Goal: Information Seeking & Learning: Learn about a topic

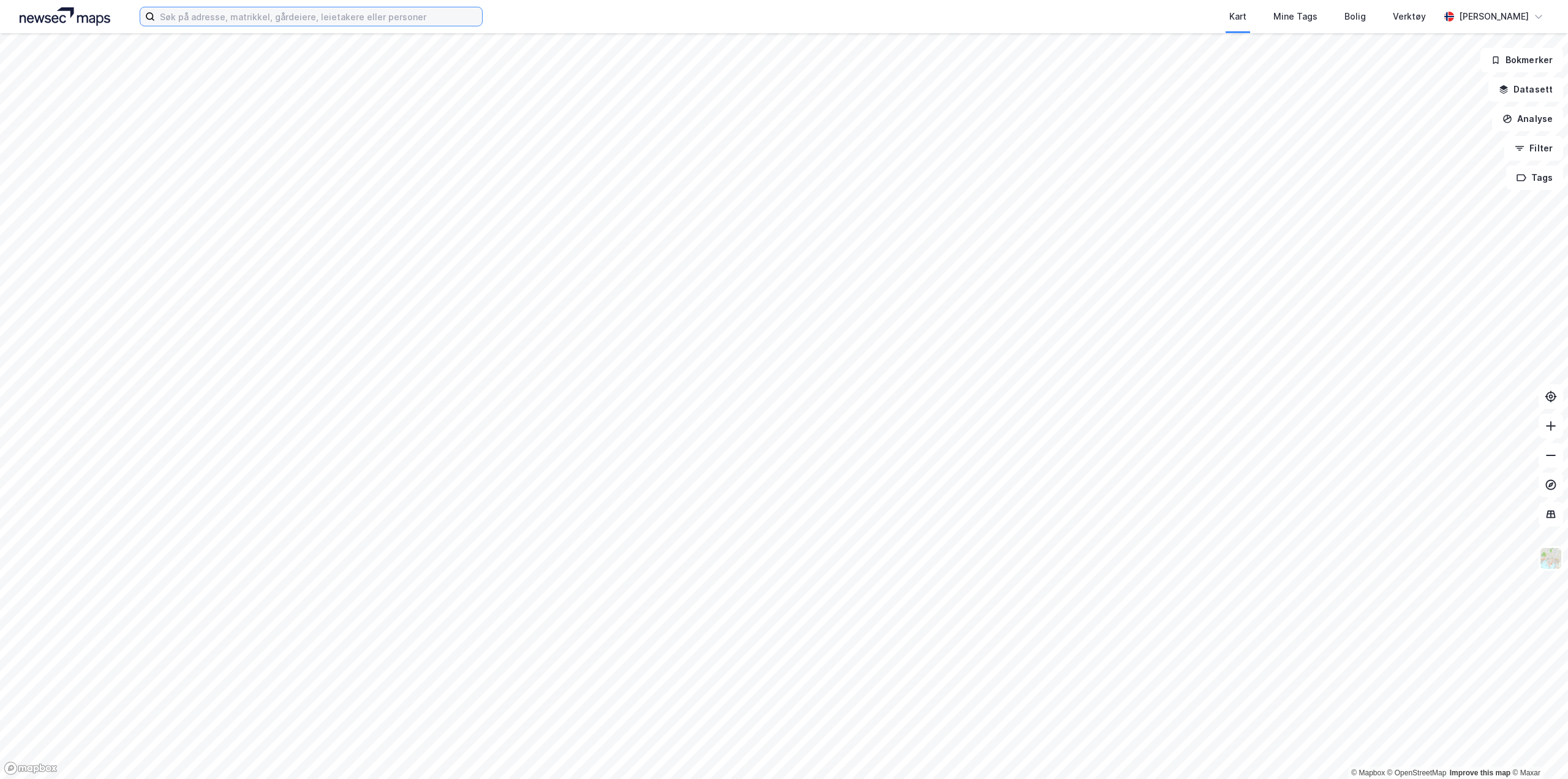
click at [276, 11] on input at bounding box center [318, 16] width 327 height 19
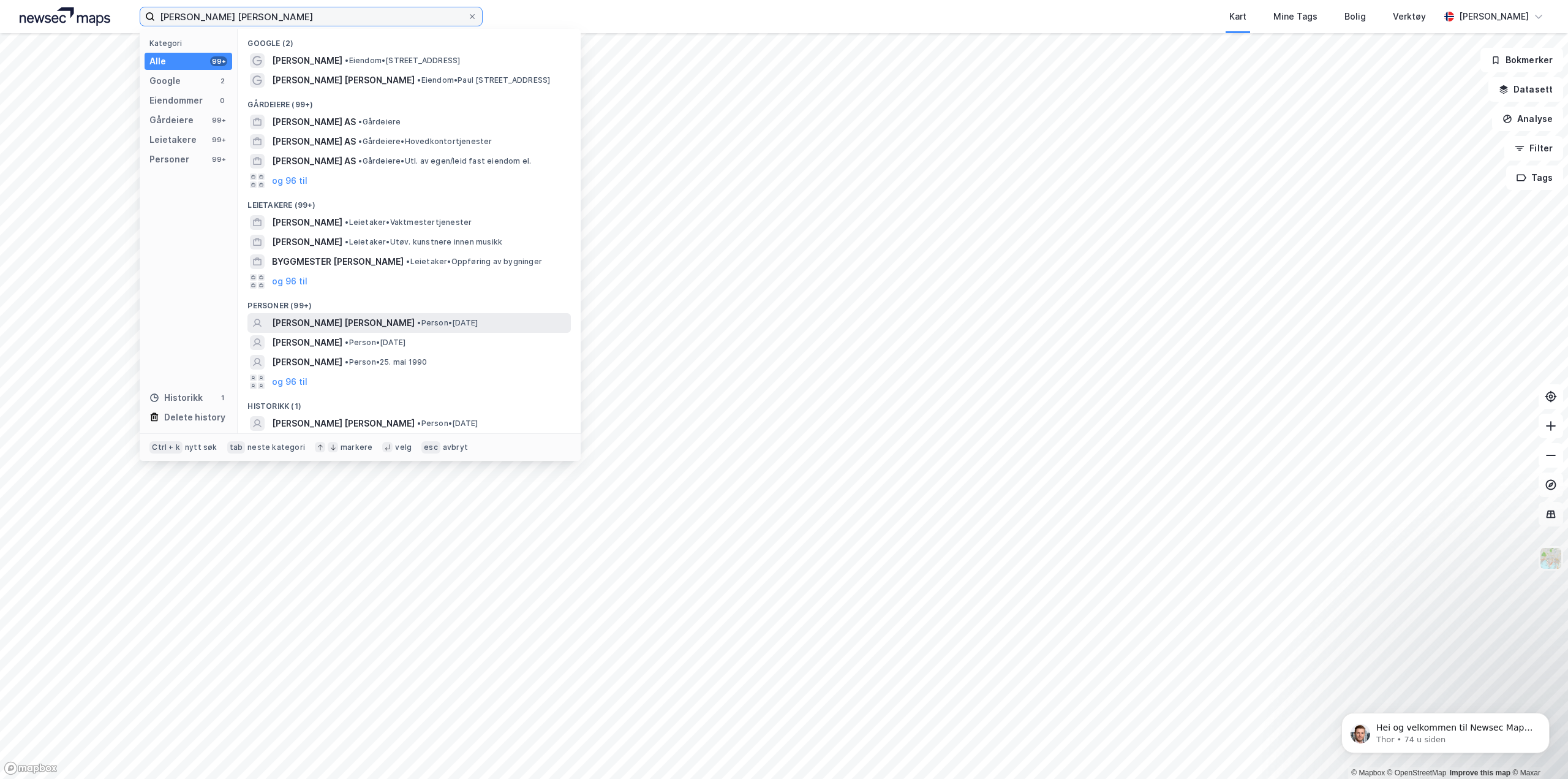
type input "[PERSON_NAME] [PERSON_NAME]"
click at [331, 325] on span "[PERSON_NAME] [PERSON_NAME]" at bounding box center [343, 323] width 143 height 15
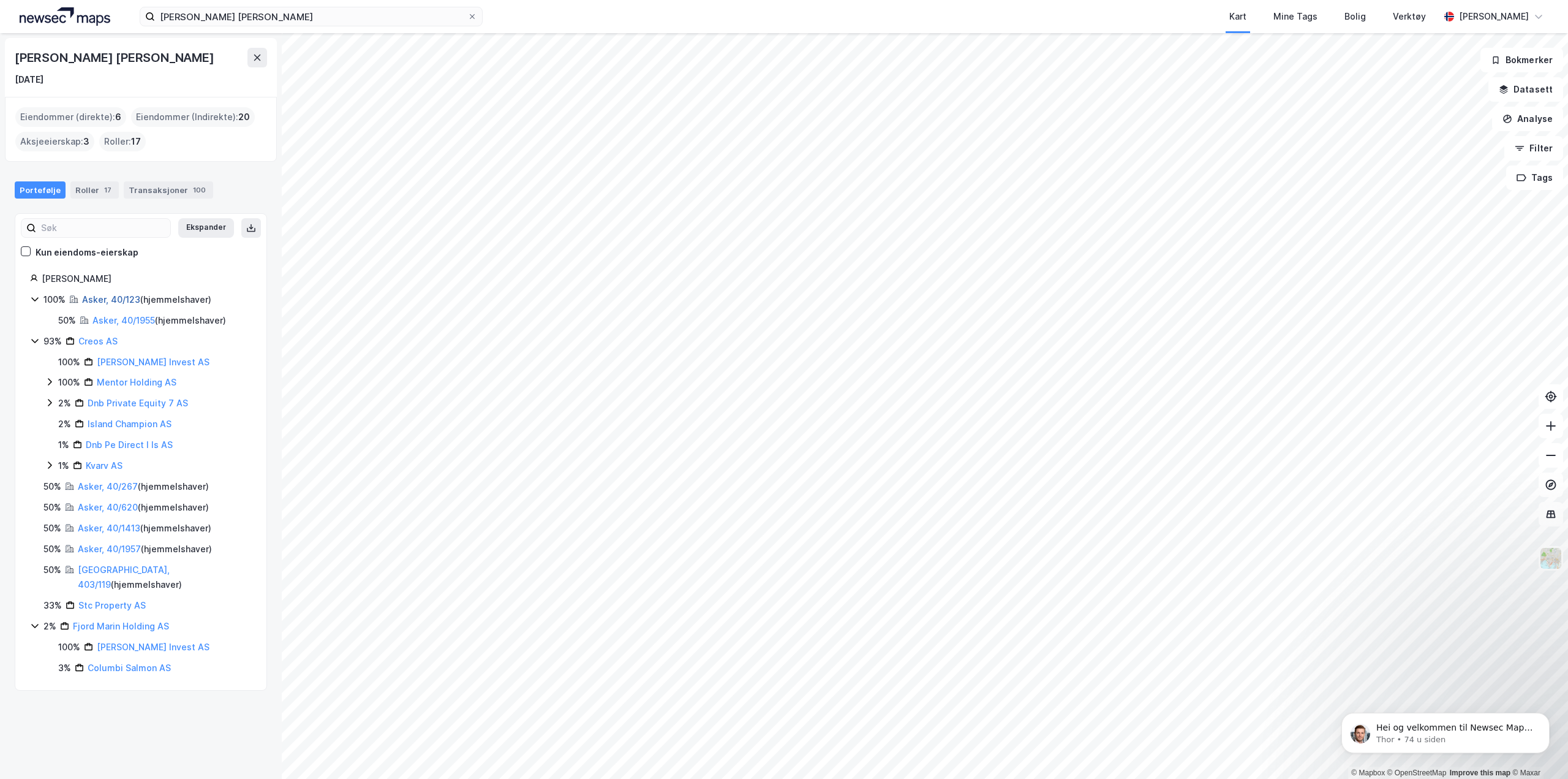
click at [106, 299] on link "Asker, 40/123" at bounding box center [110, 300] width 58 height 11
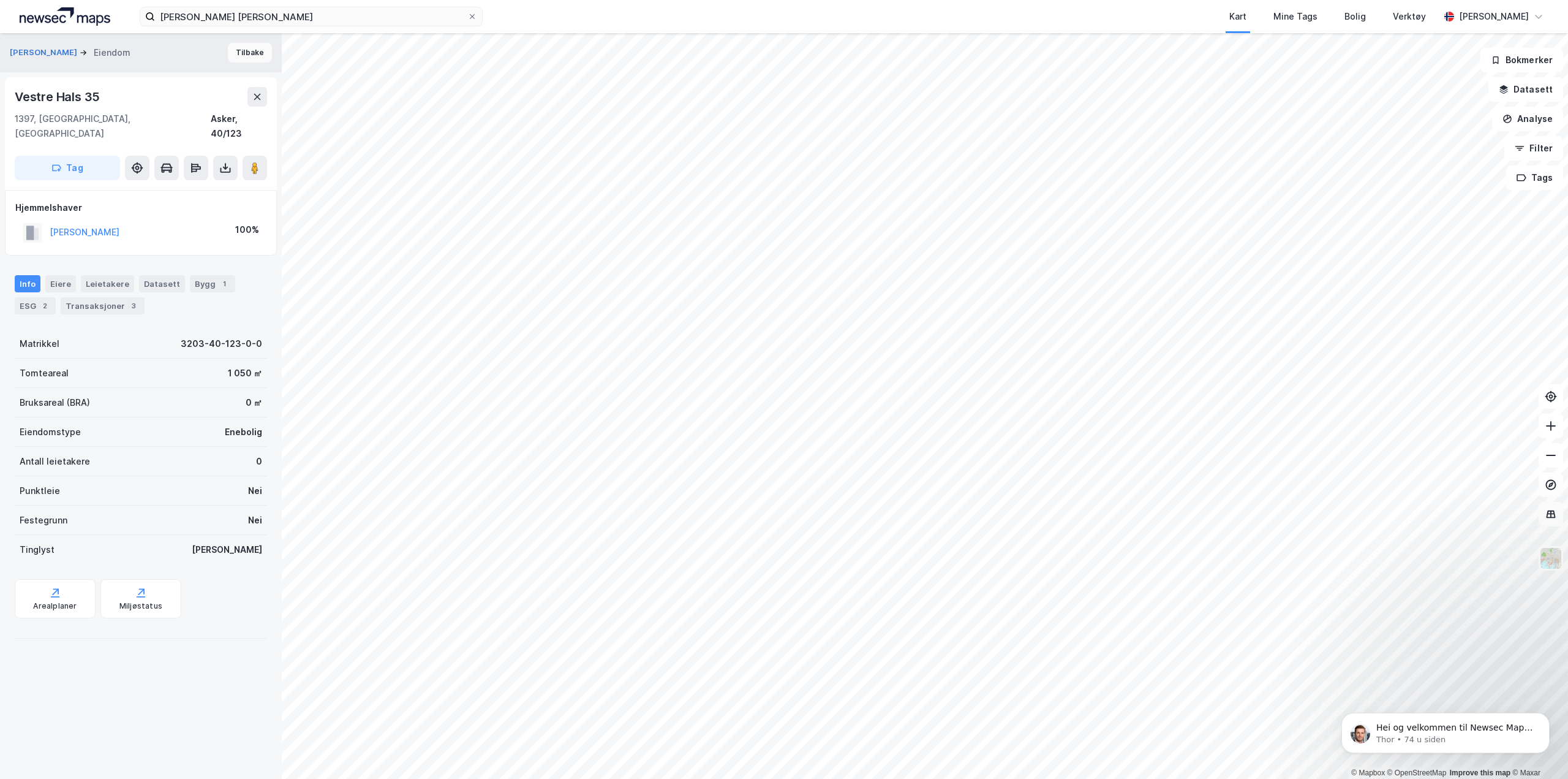
click at [231, 54] on button "Tilbake" at bounding box center [250, 52] width 44 height 20
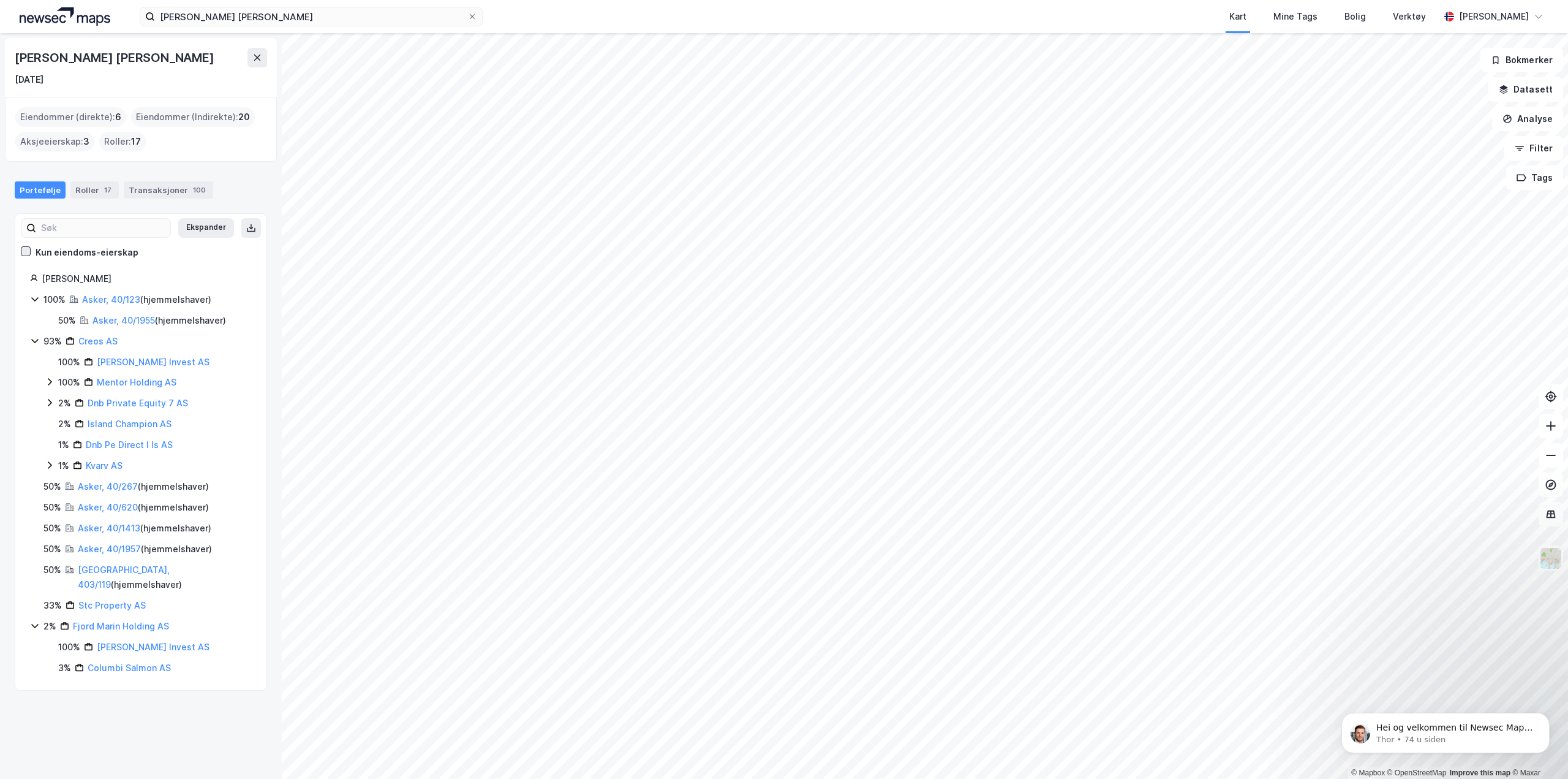
click at [27, 249] on icon at bounding box center [26, 252] width 9 height 9
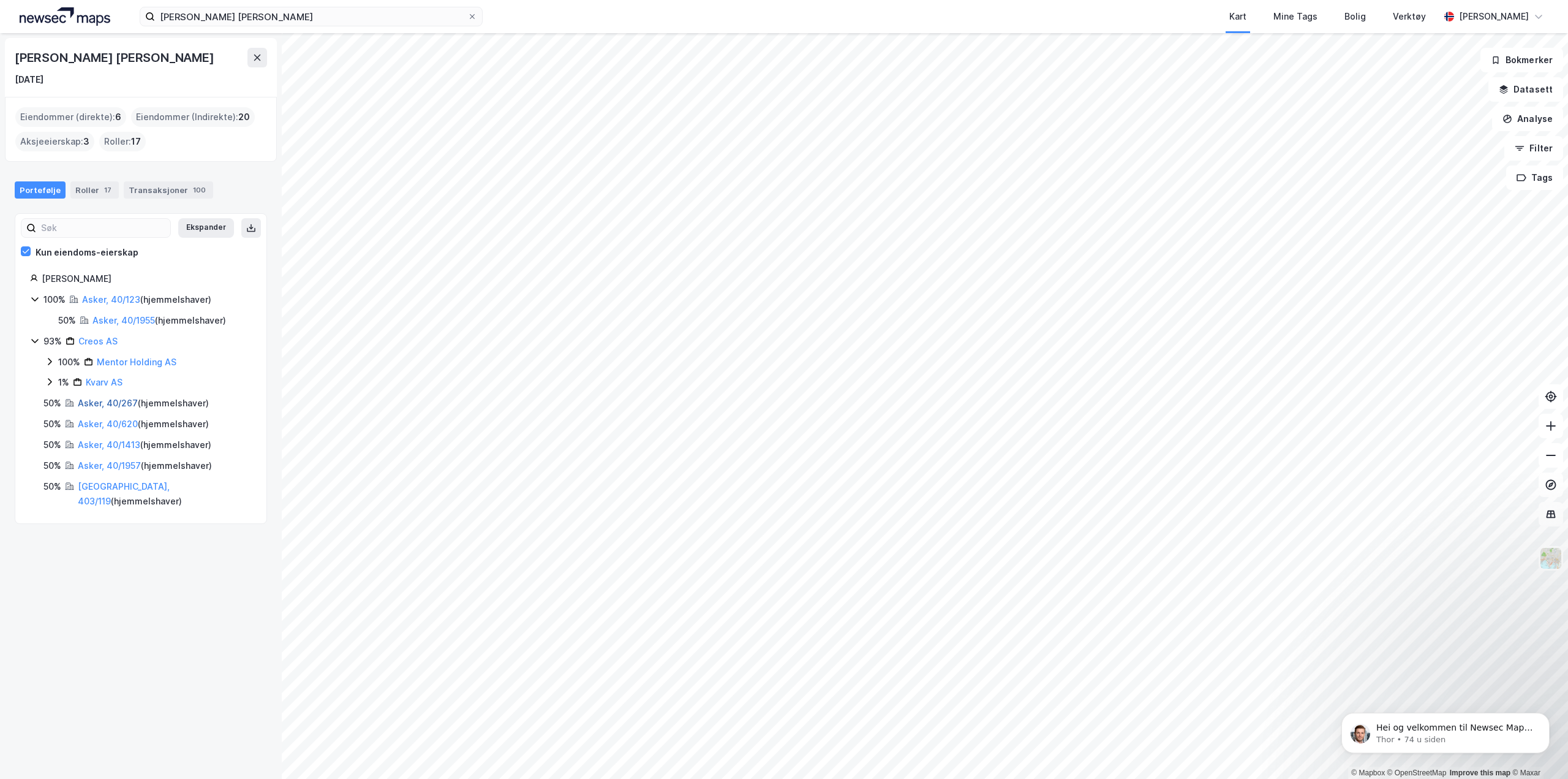
click at [108, 401] on link "Asker, 40/267" at bounding box center [108, 403] width 60 height 11
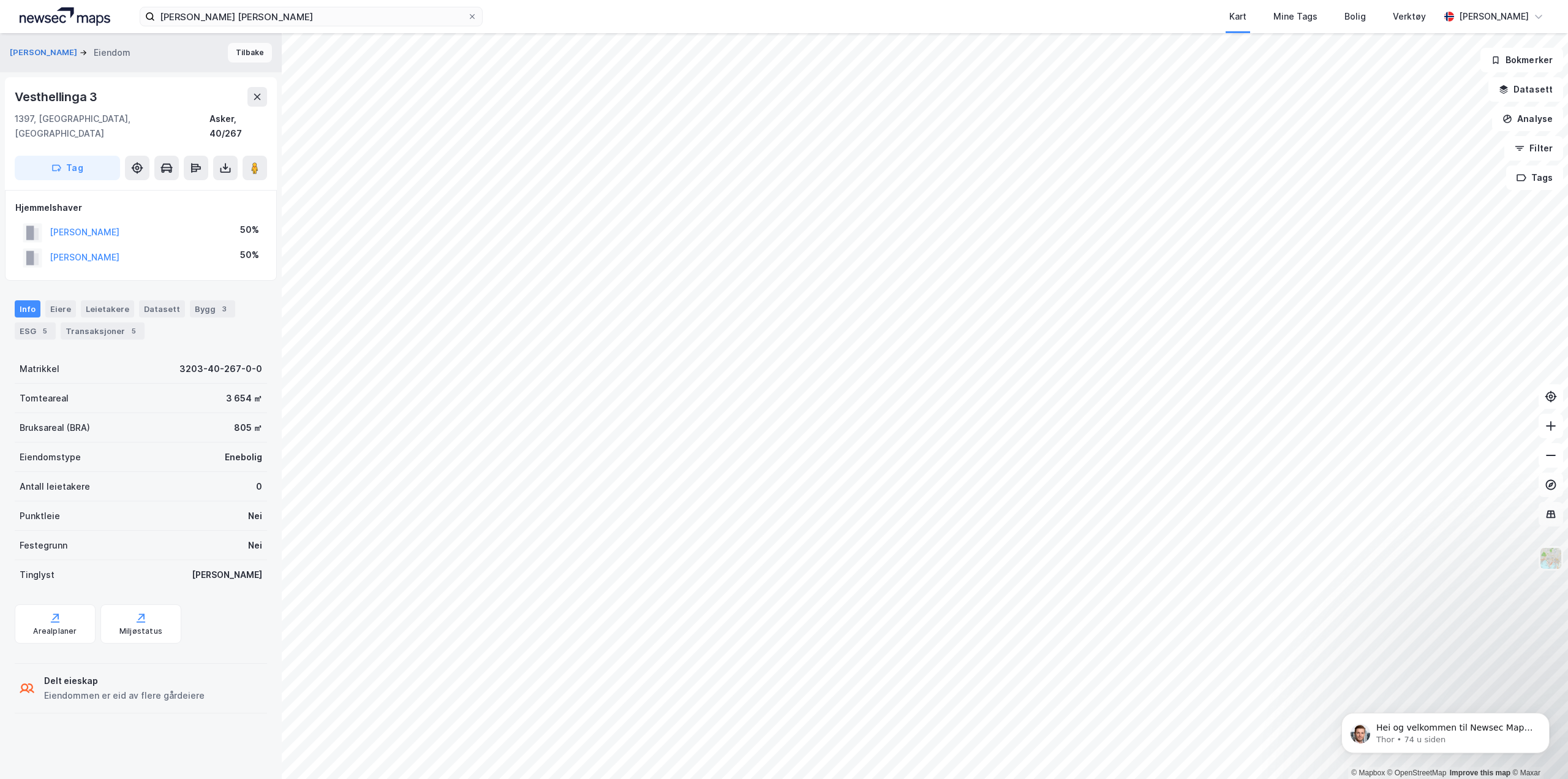
click at [231, 52] on button "Tilbake" at bounding box center [250, 52] width 44 height 20
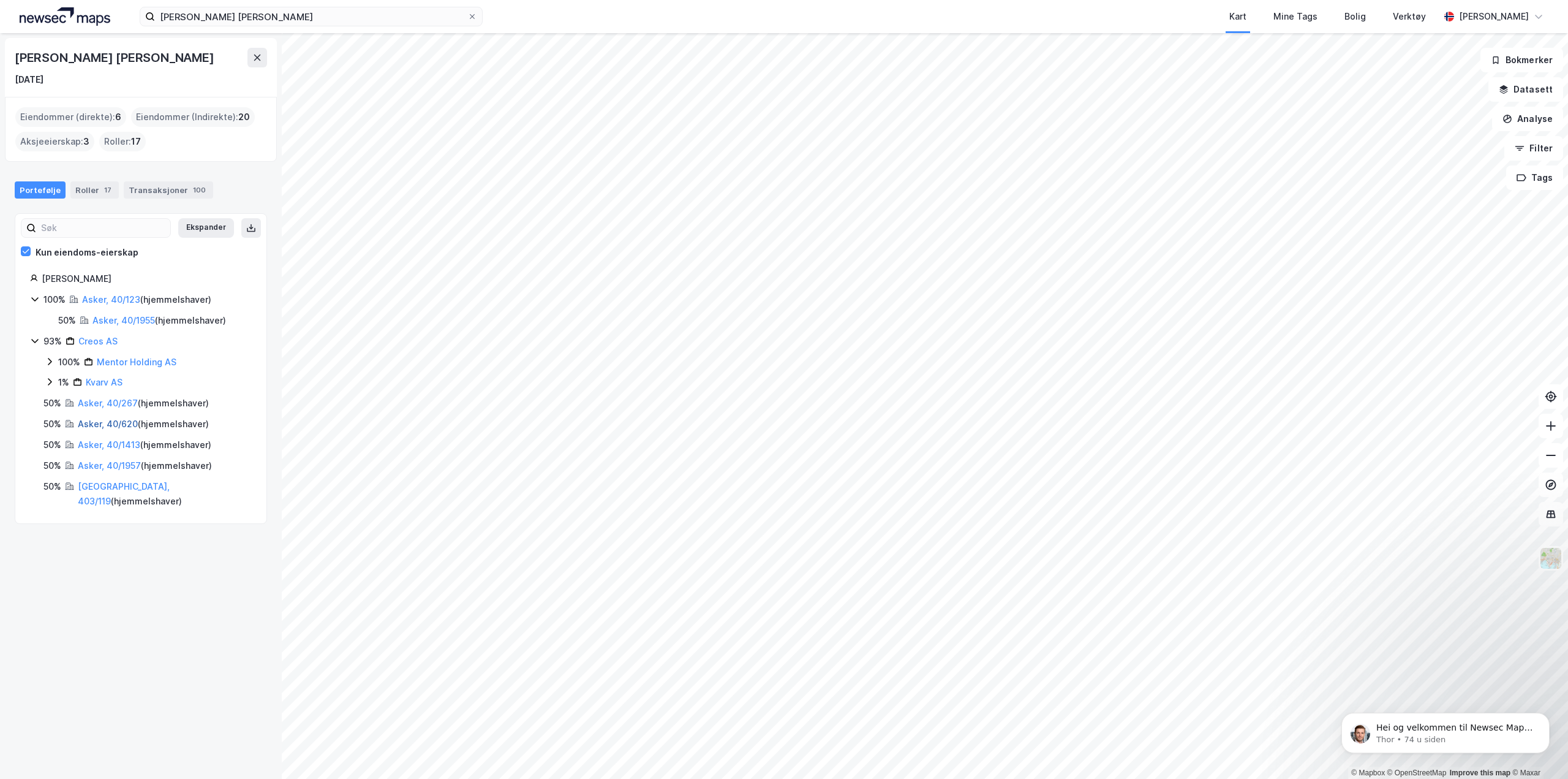
click at [114, 424] on link "Asker, 40/620" at bounding box center [108, 424] width 60 height 11
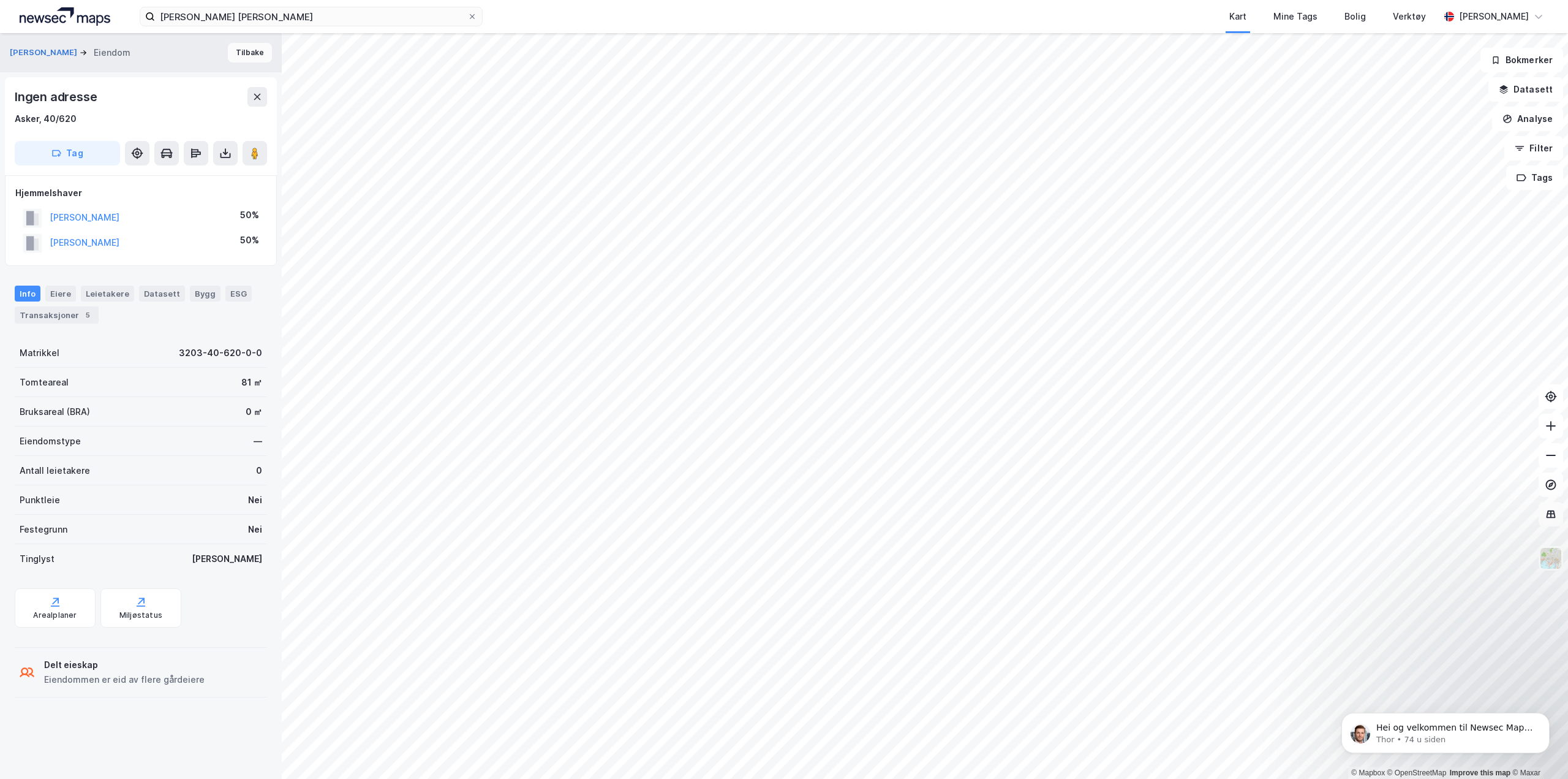
click at [243, 52] on button "Tilbake" at bounding box center [250, 52] width 44 height 20
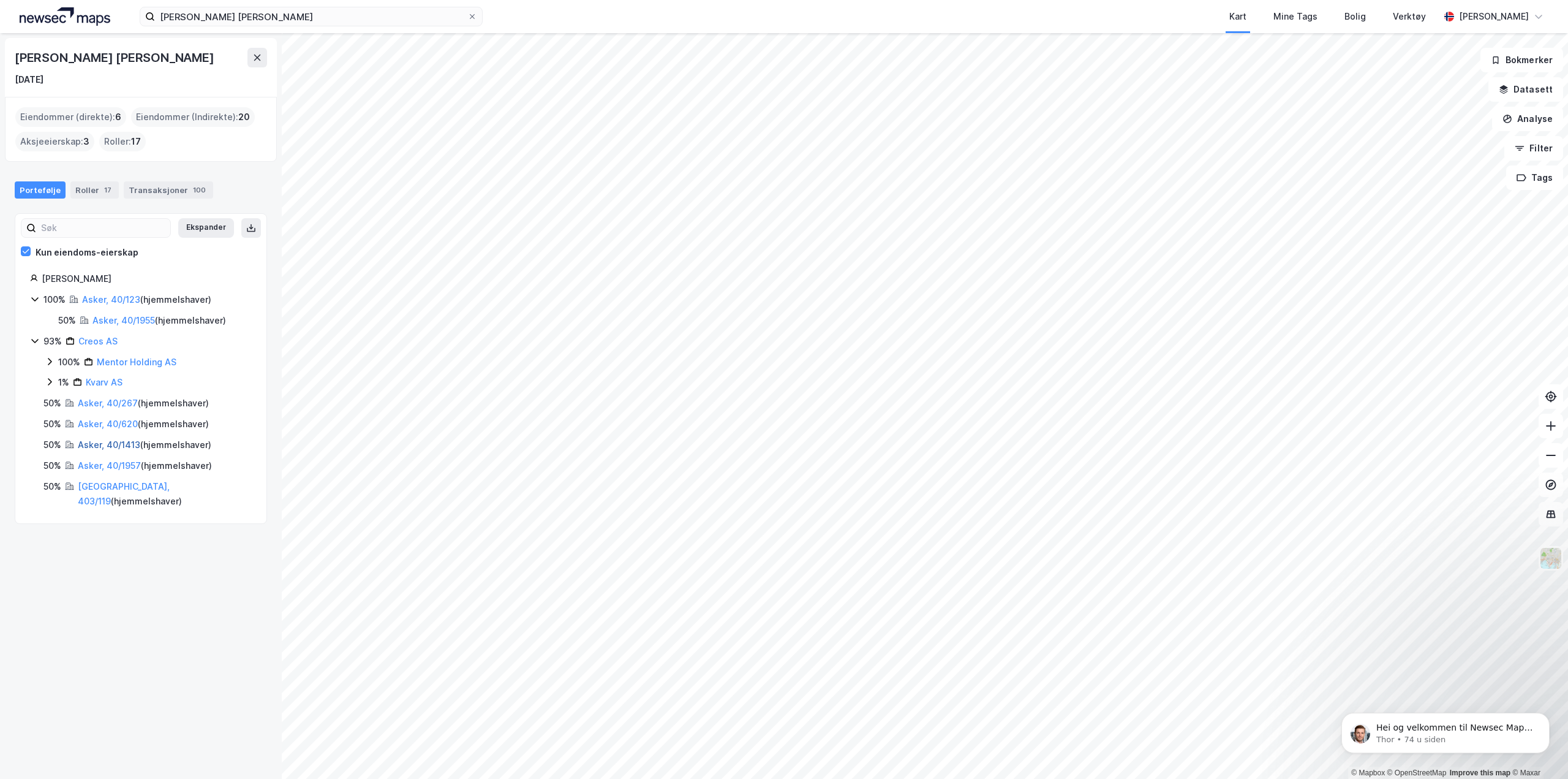
click at [112, 446] on link "Asker, 40/1413" at bounding box center [109, 445] width 62 height 11
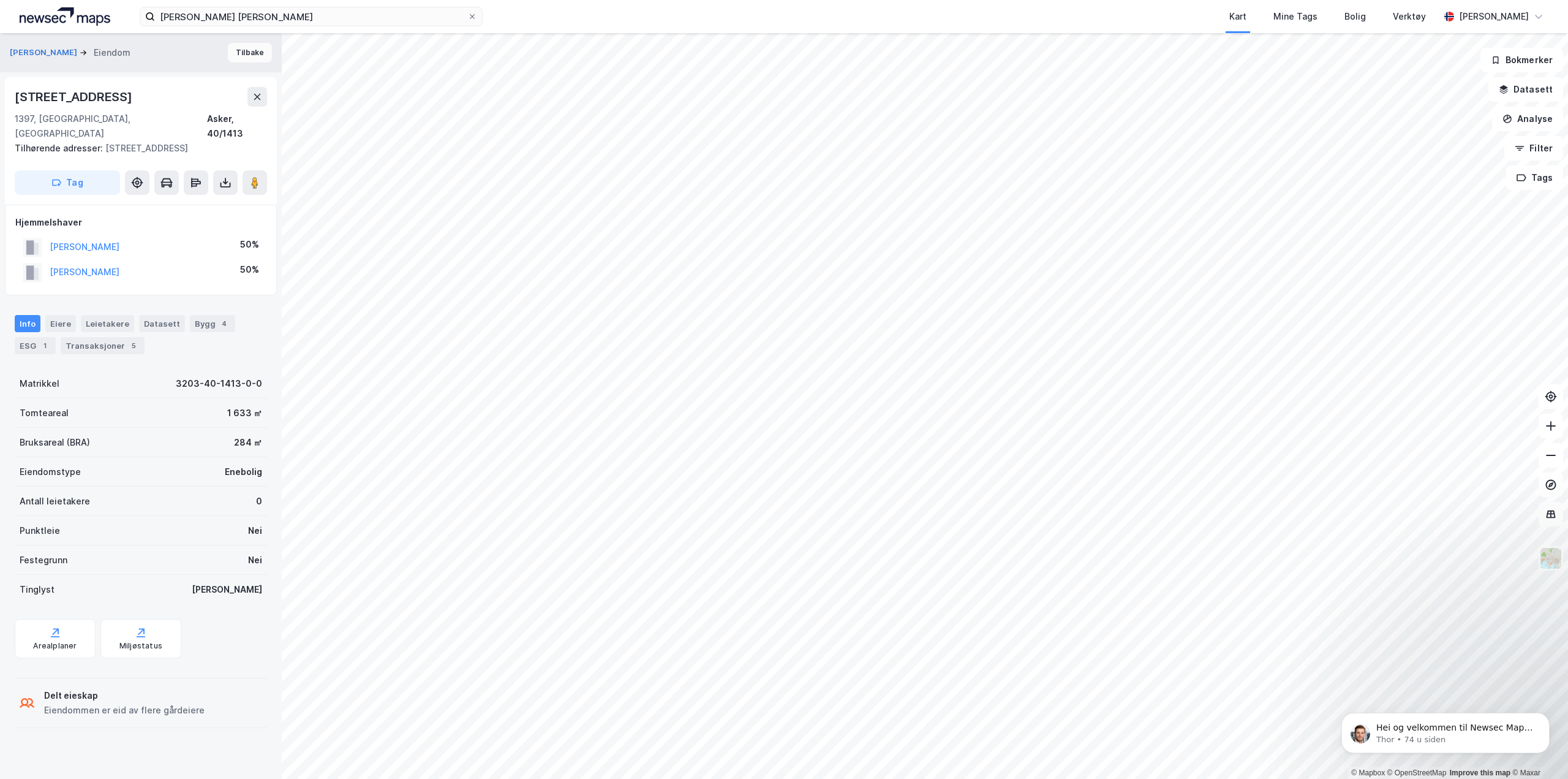
click at [244, 51] on button "Tilbake" at bounding box center [250, 52] width 44 height 20
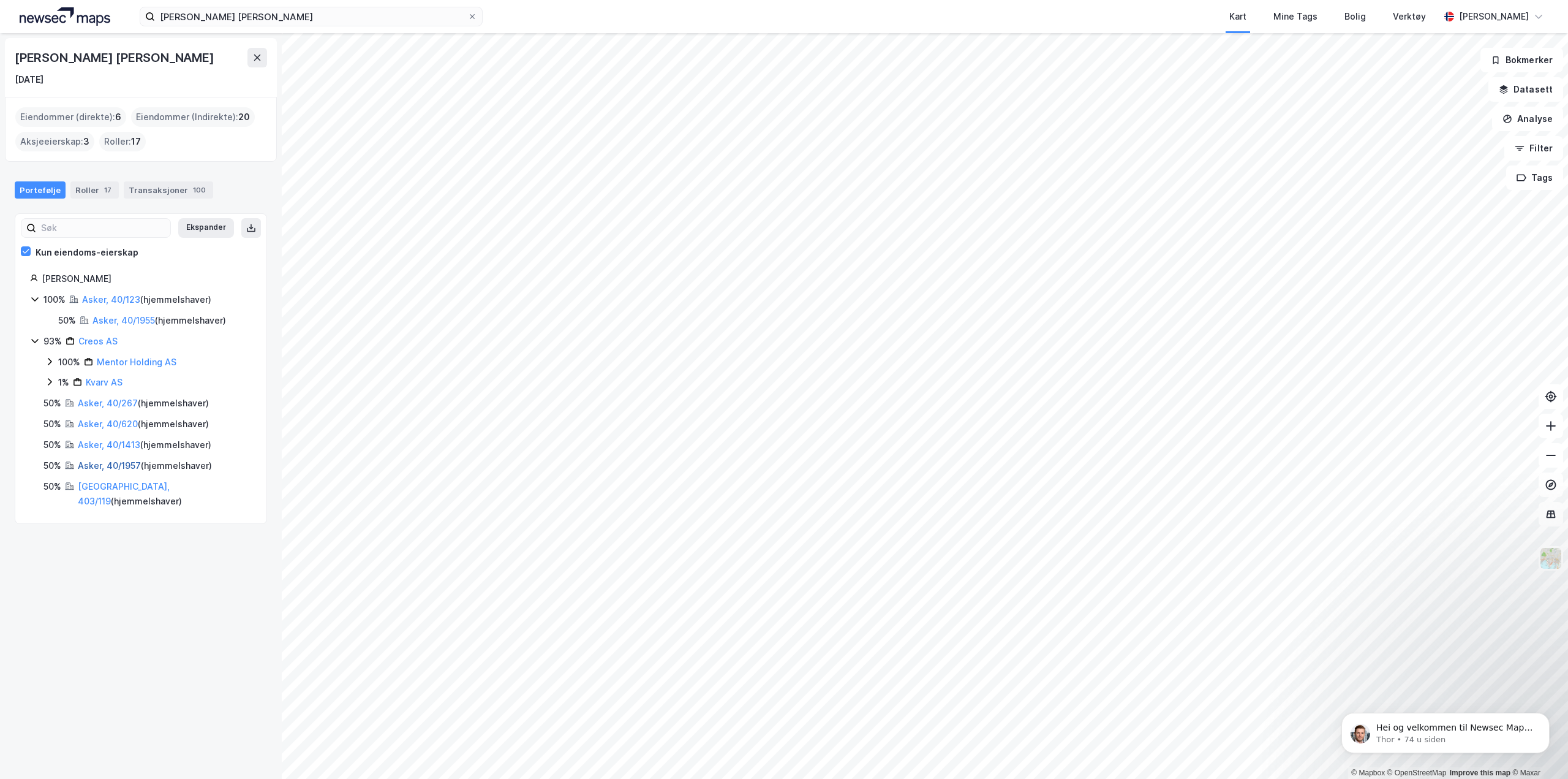
click at [116, 468] on link "Asker, 40/1957" at bounding box center [109, 465] width 63 height 11
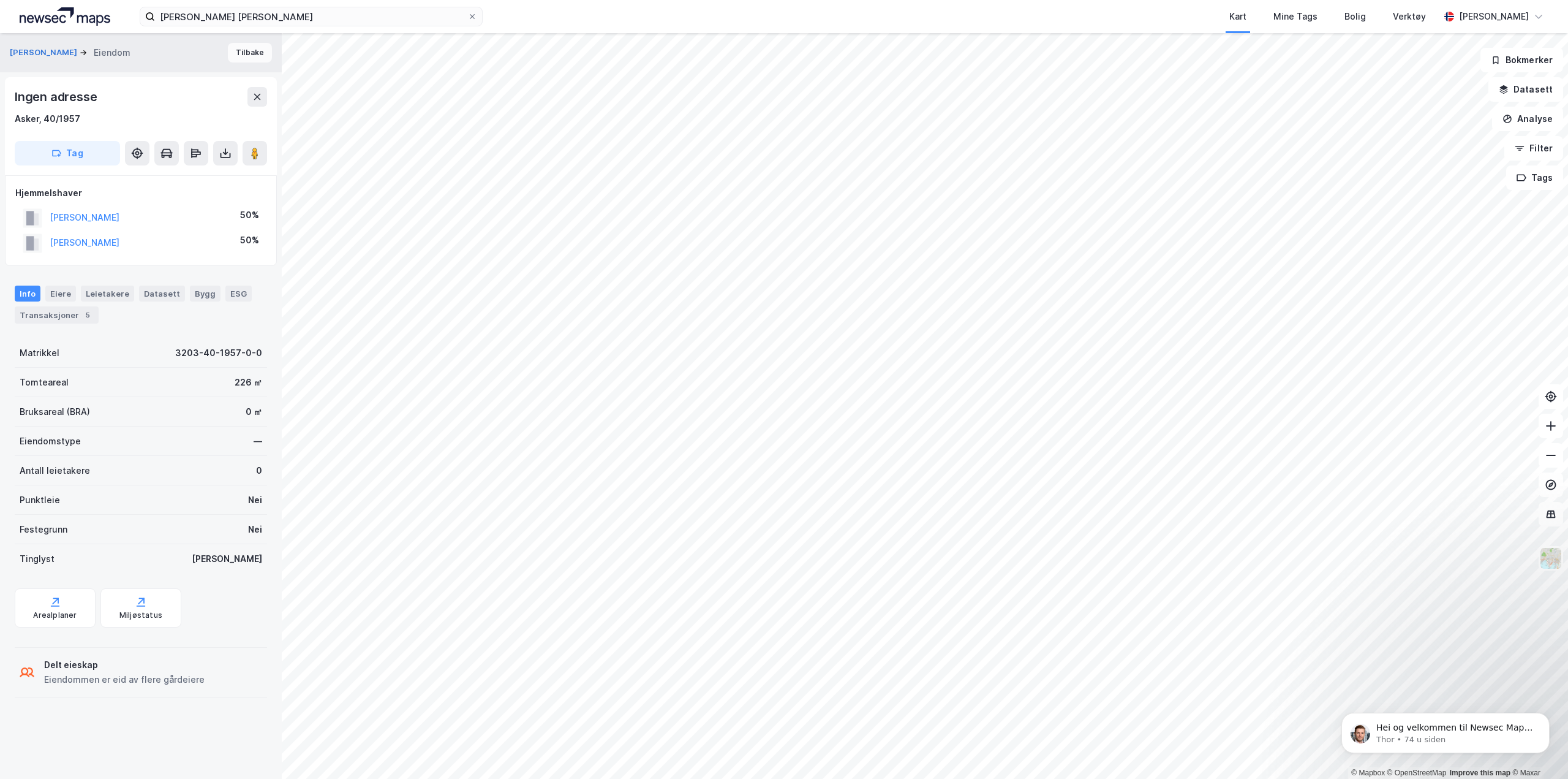
click at [243, 51] on button "Tilbake" at bounding box center [250, 52] width 44 height 20
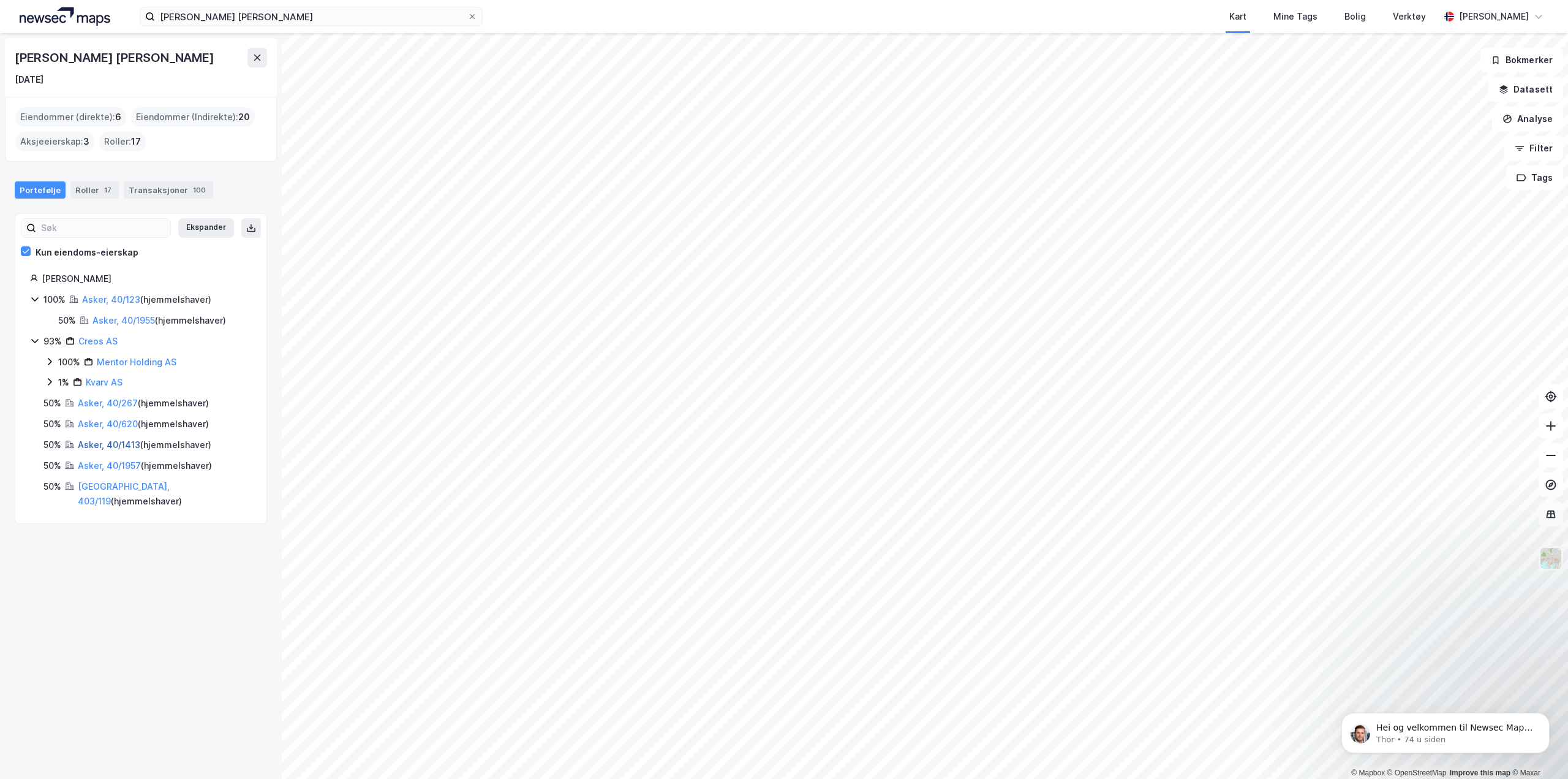
click at [109, 446] on link "Asker, 40/1413" at bounding box center [109, 445] width 62 height 11
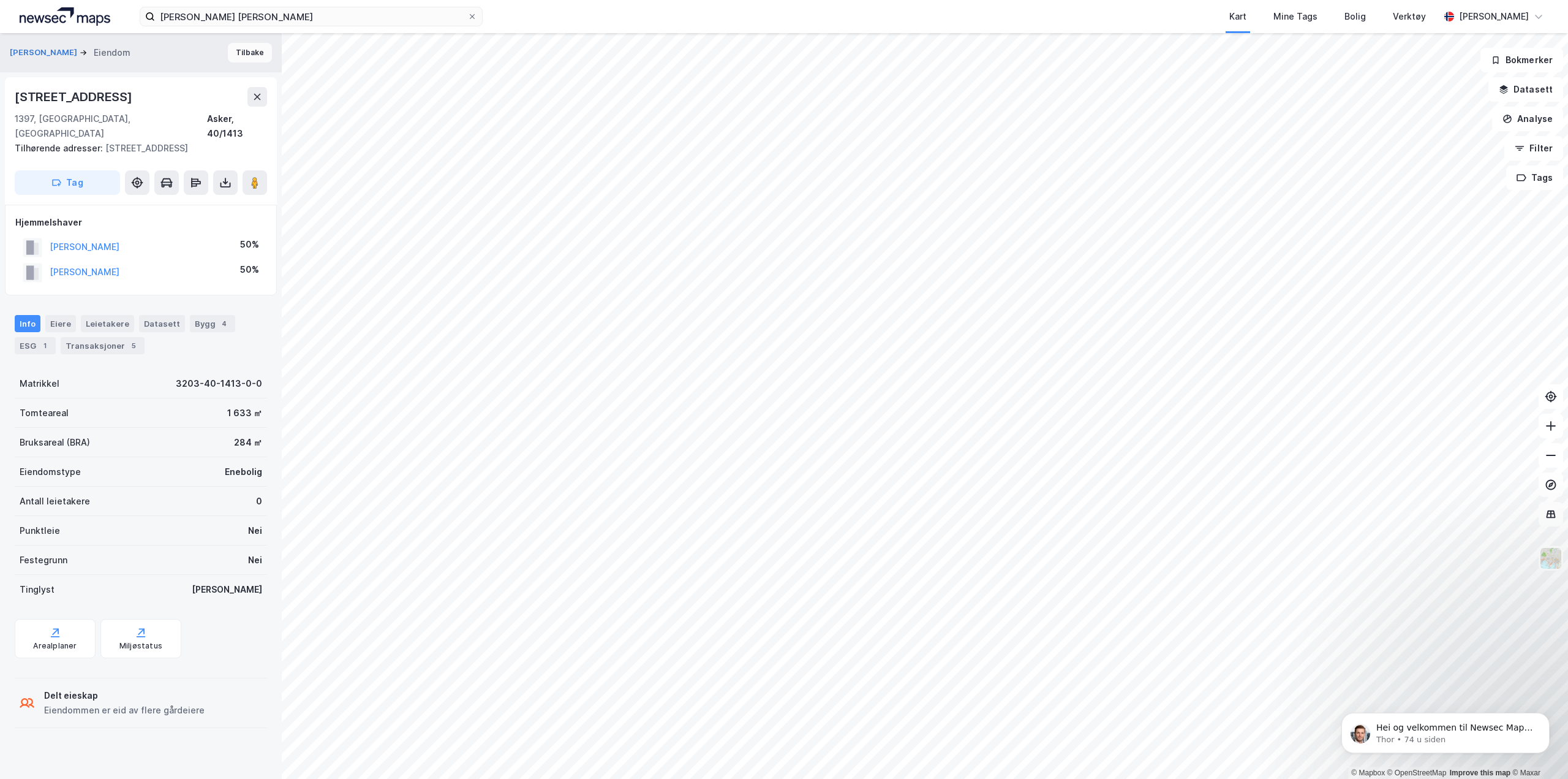
click at [238, 52] on button "Tilbake" at bounding box center [250, 52] width 44 height 20
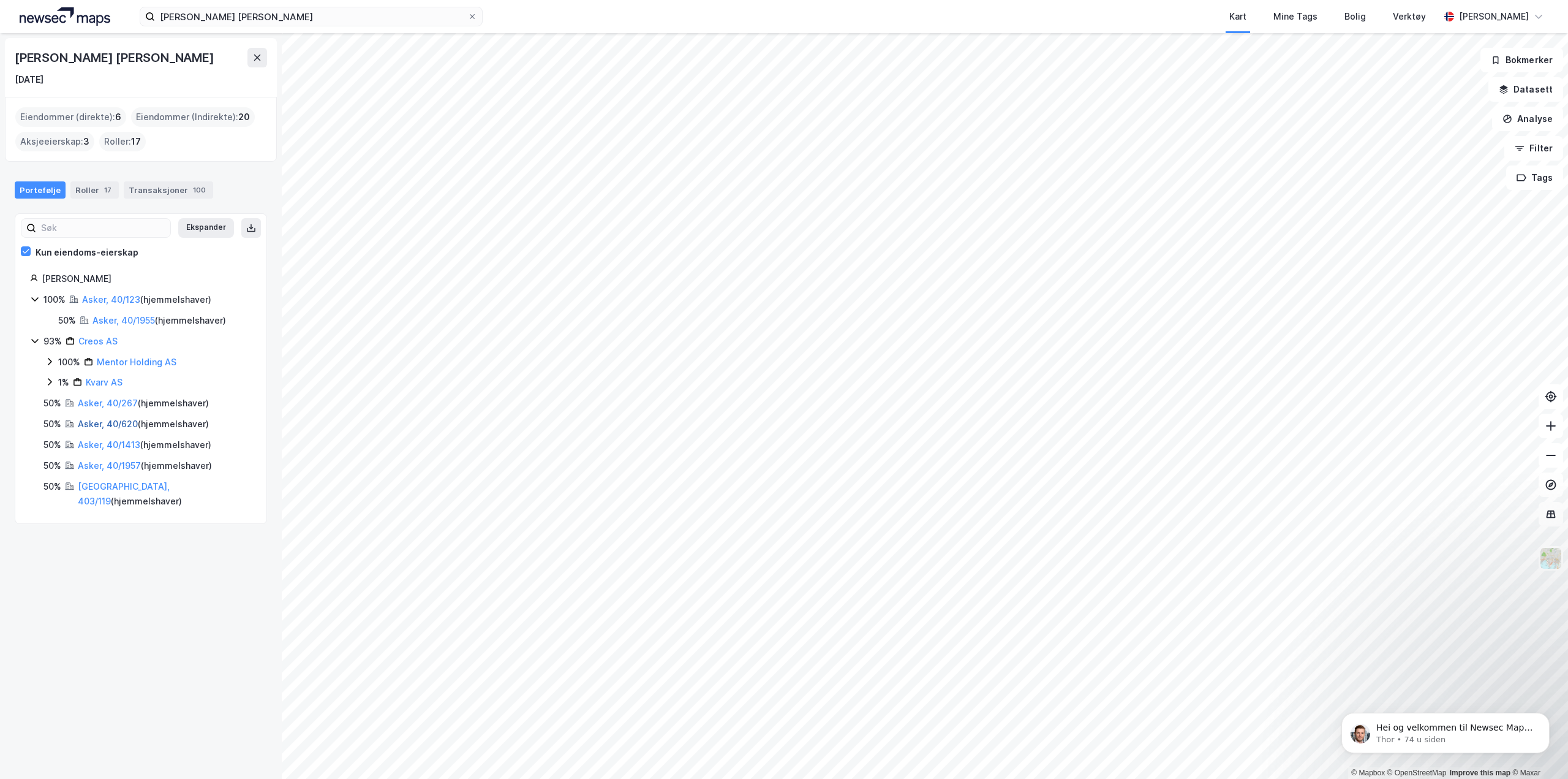
click at [119, 421] on link "Asker, 40/620" at bounding box center [108, 424] width 60 height 11
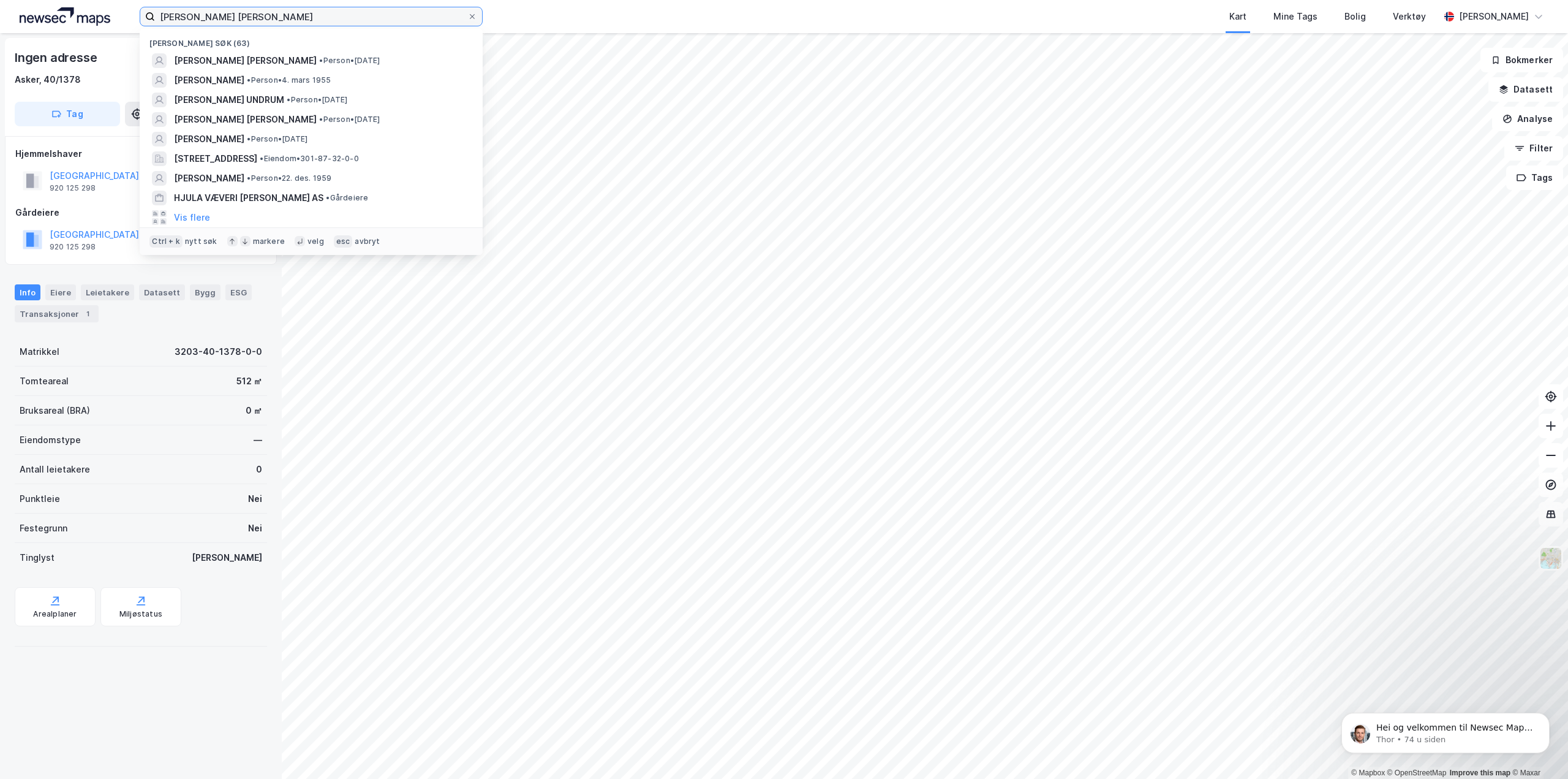
click at [276, 12] on input "[PERSON_NAME] [PERSON_NAME]" at bounding box center [310, 16] width 312 height 19
click at [255, 59] on span "[PERSON_NAME] [PERSON_NAME]" at bounding box center [245, 60] width 143 height 15
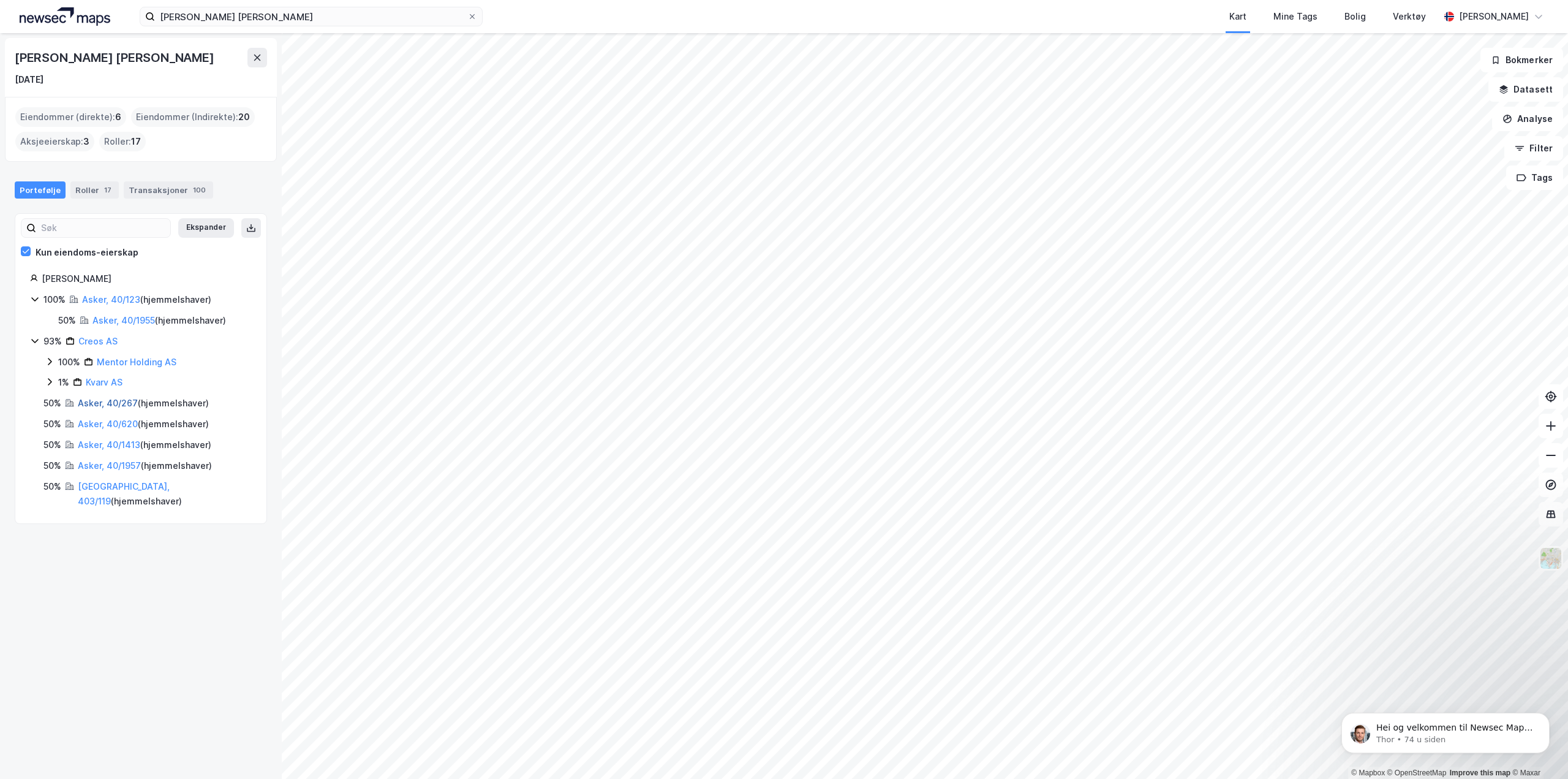
click at [116, 404] on link "Asker, 40/267" at bounding box center [108, 403] width 60 height 11
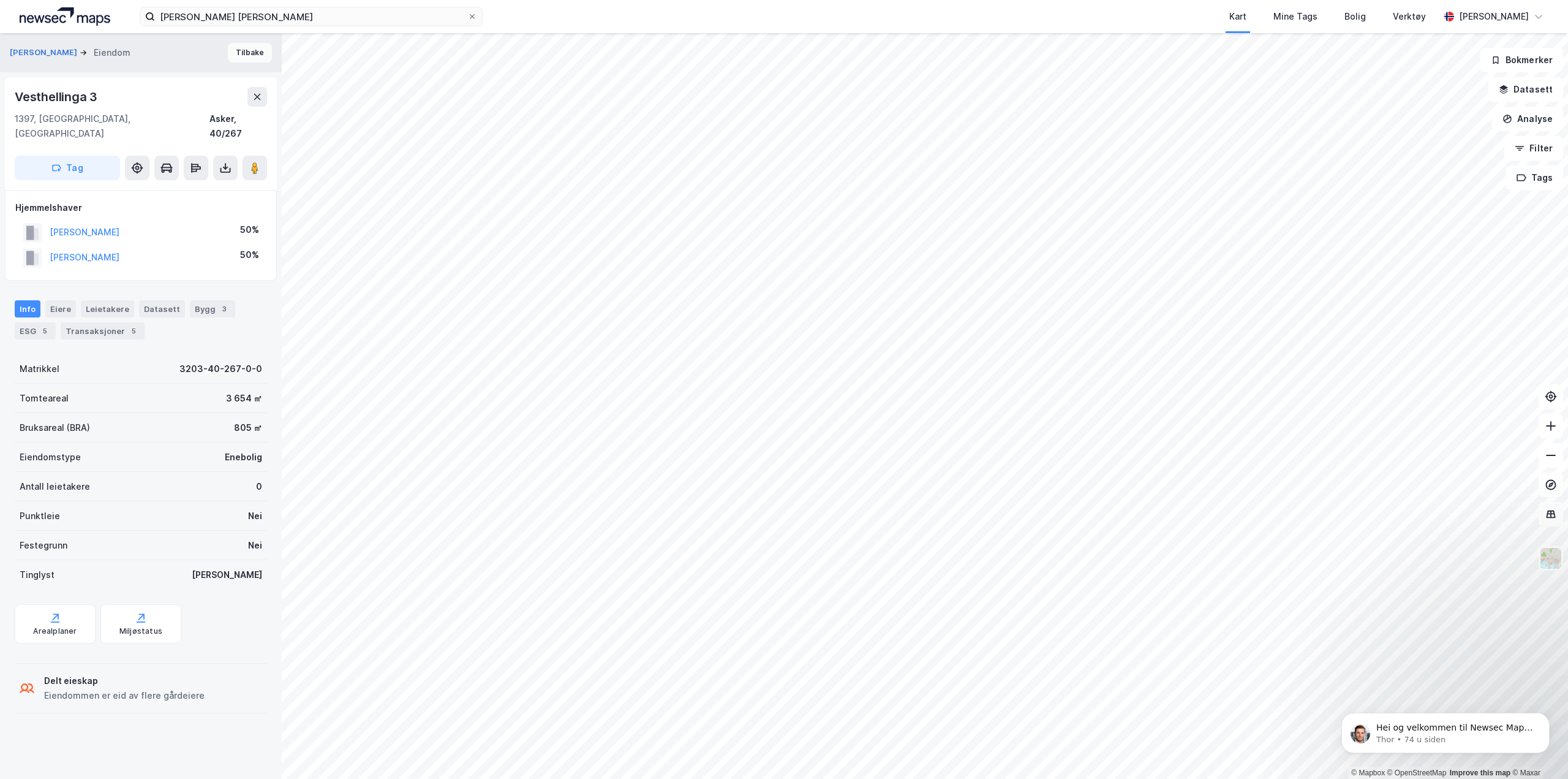
click at [235, 55] on button "Tilbake" at bounding box center [250, 52] width 44 height 20
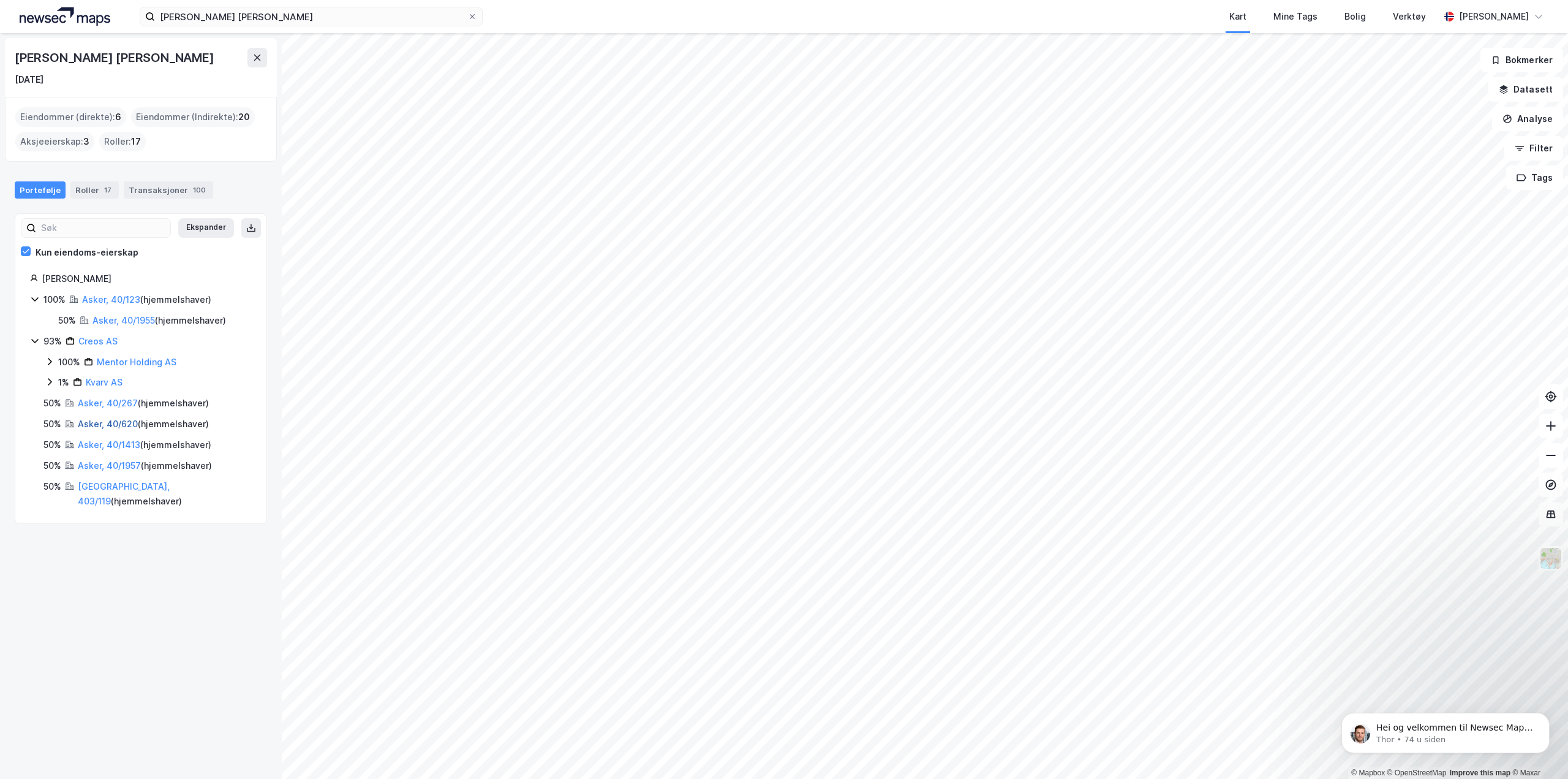
click at [117, 421] on link "Asker, 40/620" at bounding box center [108, 424] width 60 height 11
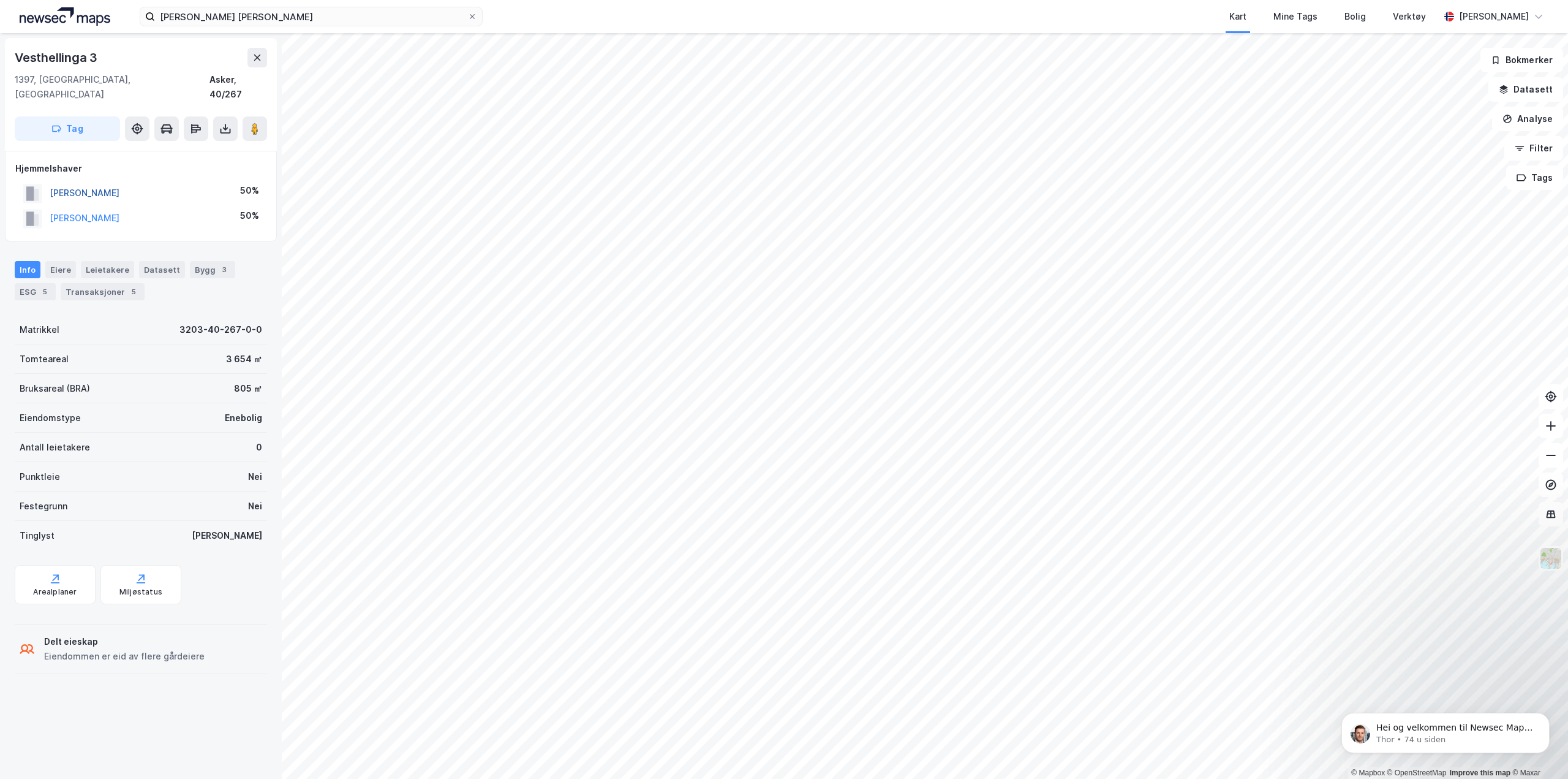
click at [0, 0] on button "[PERSON_NAME]" at bounding box center [0, 0] width 0 height 0
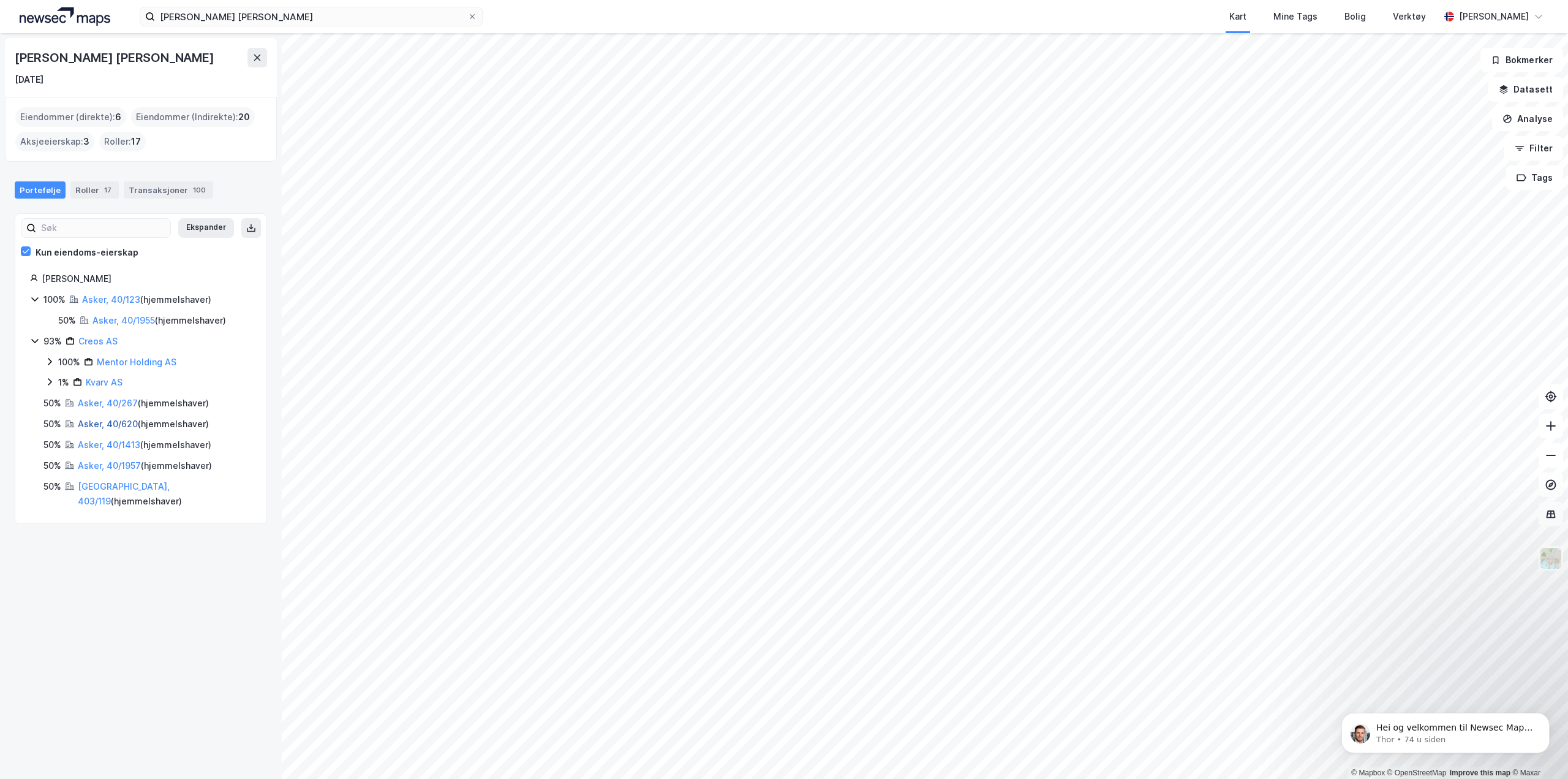
click at [111, 424] on link "Asker, 40/620" at bounding box center [108, 424] width 60 height 11
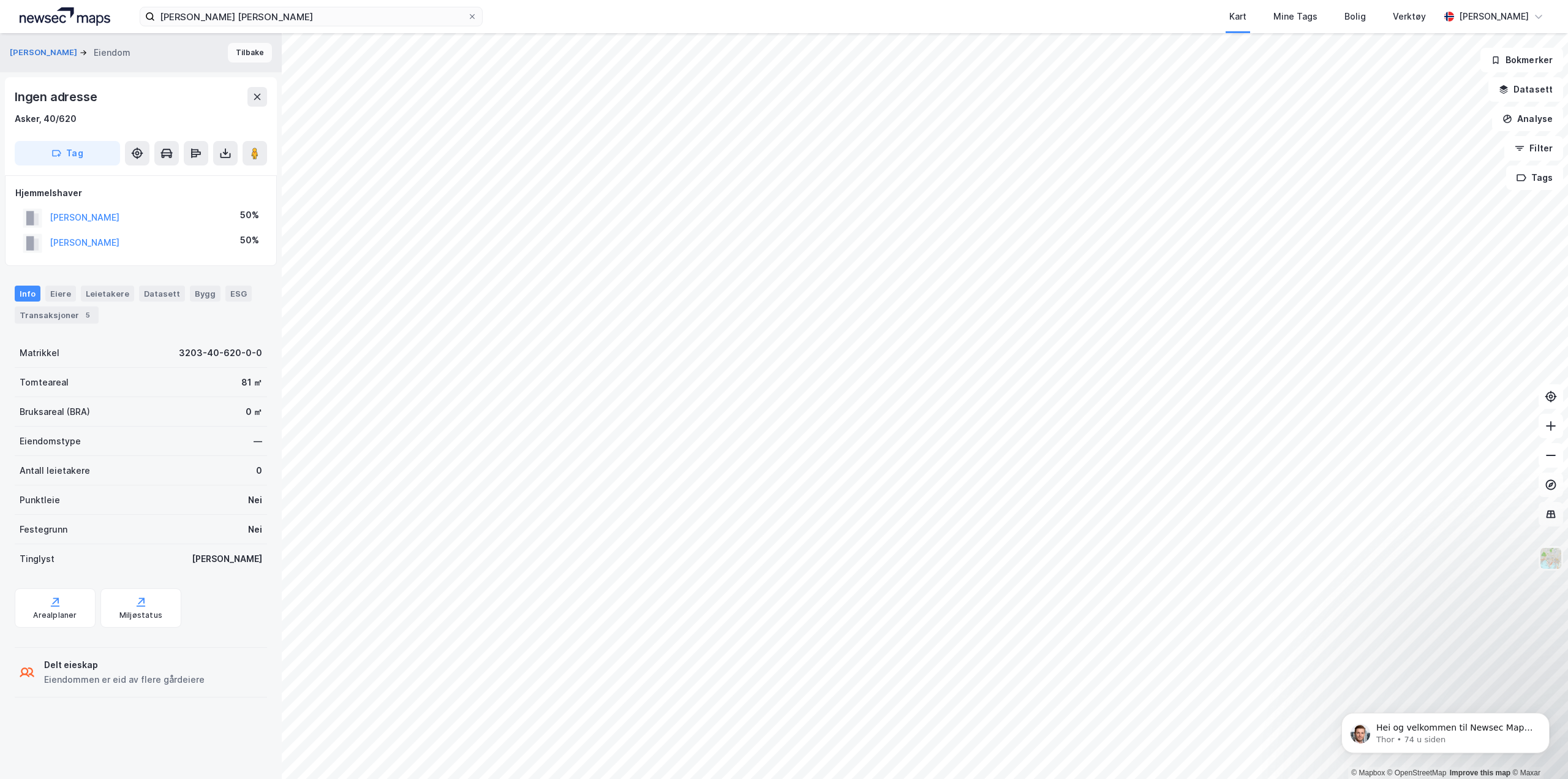
click at [237, 56] on button "Tilbake" at bounding box center [250, 52] width 44 height 20
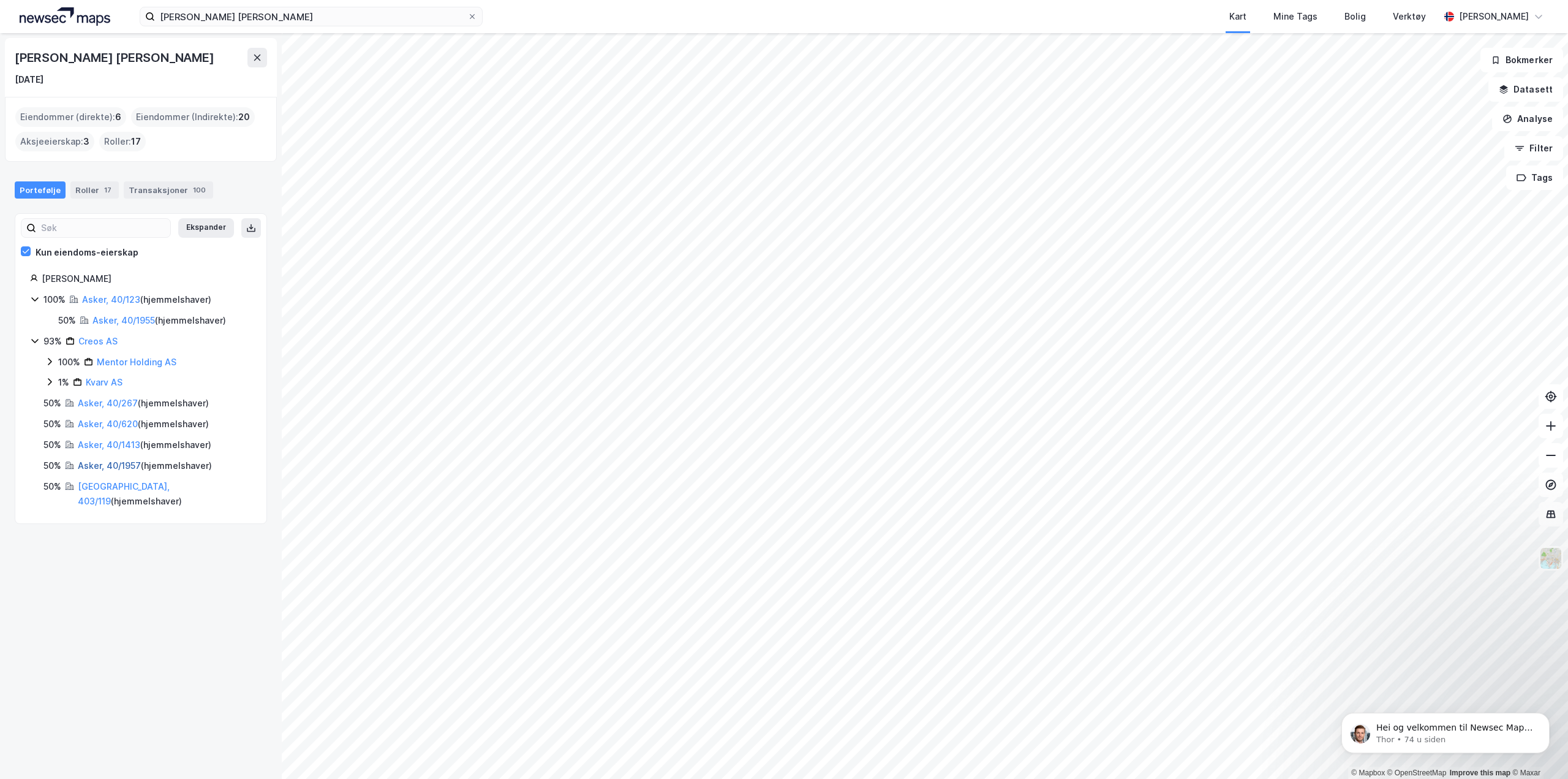
click at [118, 468] on link "Asker, 40/1957" at bounding box center [109, 465] width 63 height 11
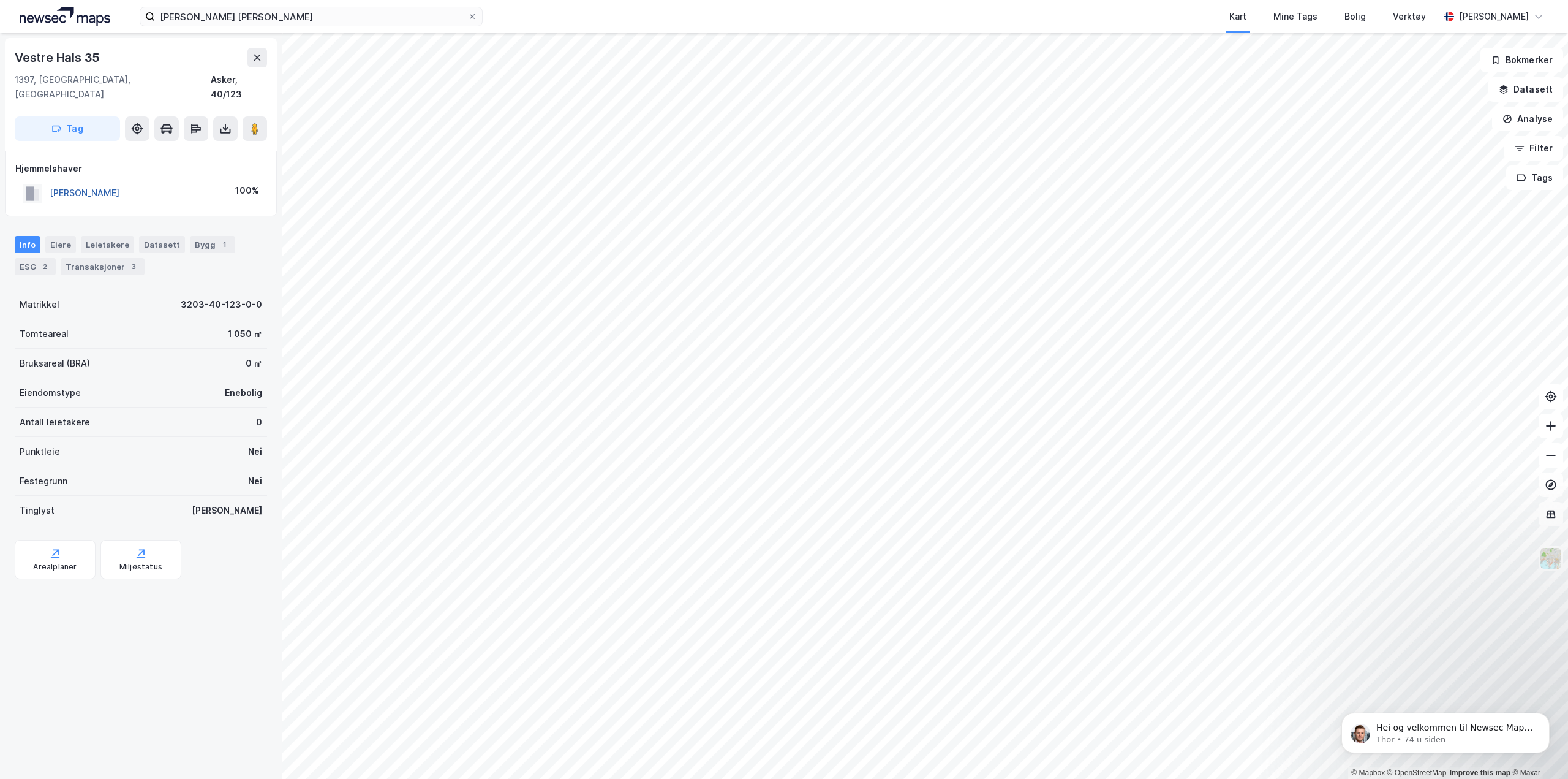
click at [0, 0] on button "[PERSON_NAME]" at bounding box center [0, 0] width 0 height 0
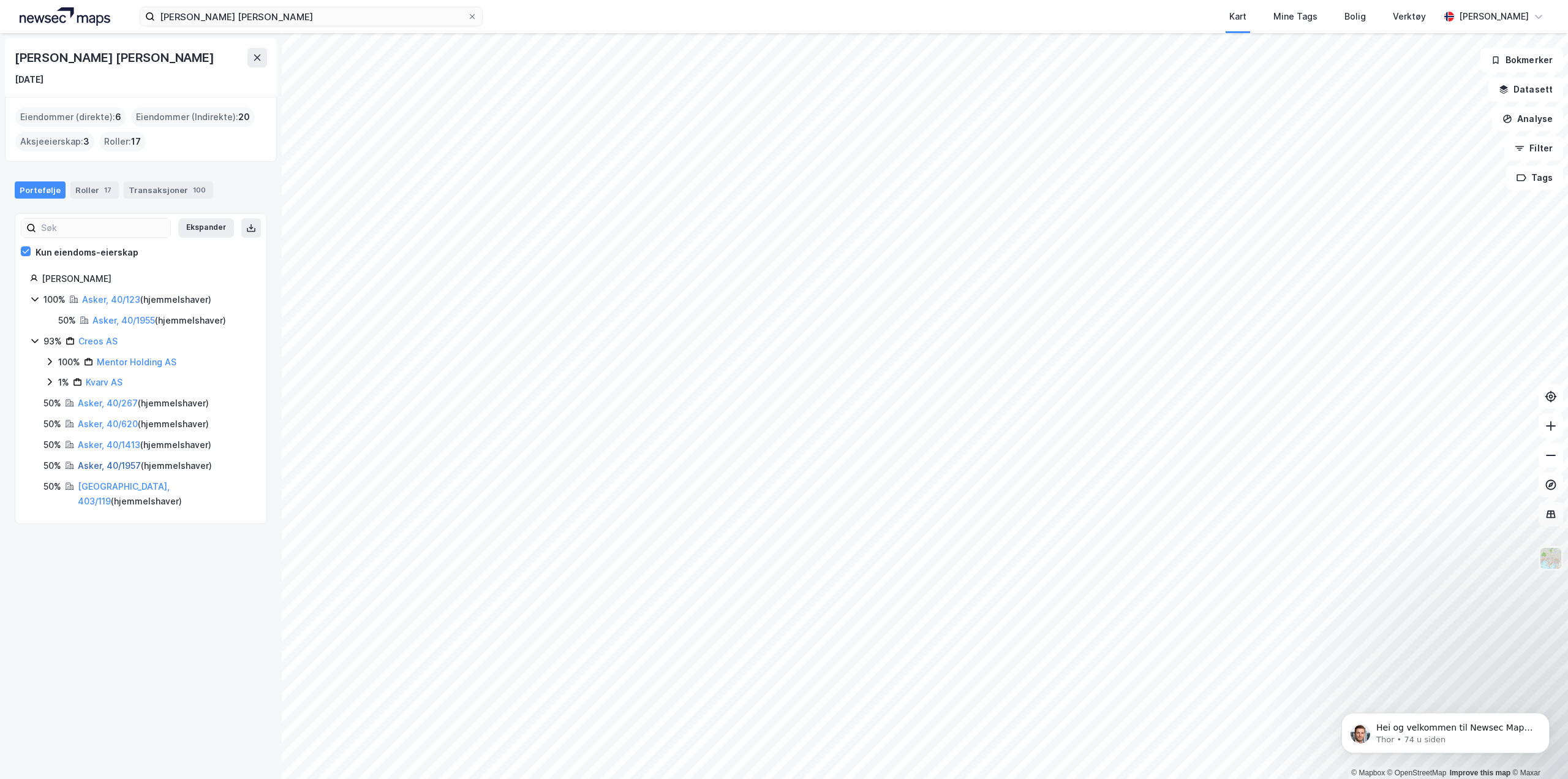
click at [121, 466] on link "Asker, 40/1957" at bounding box center [109, 465] width 63 height 11
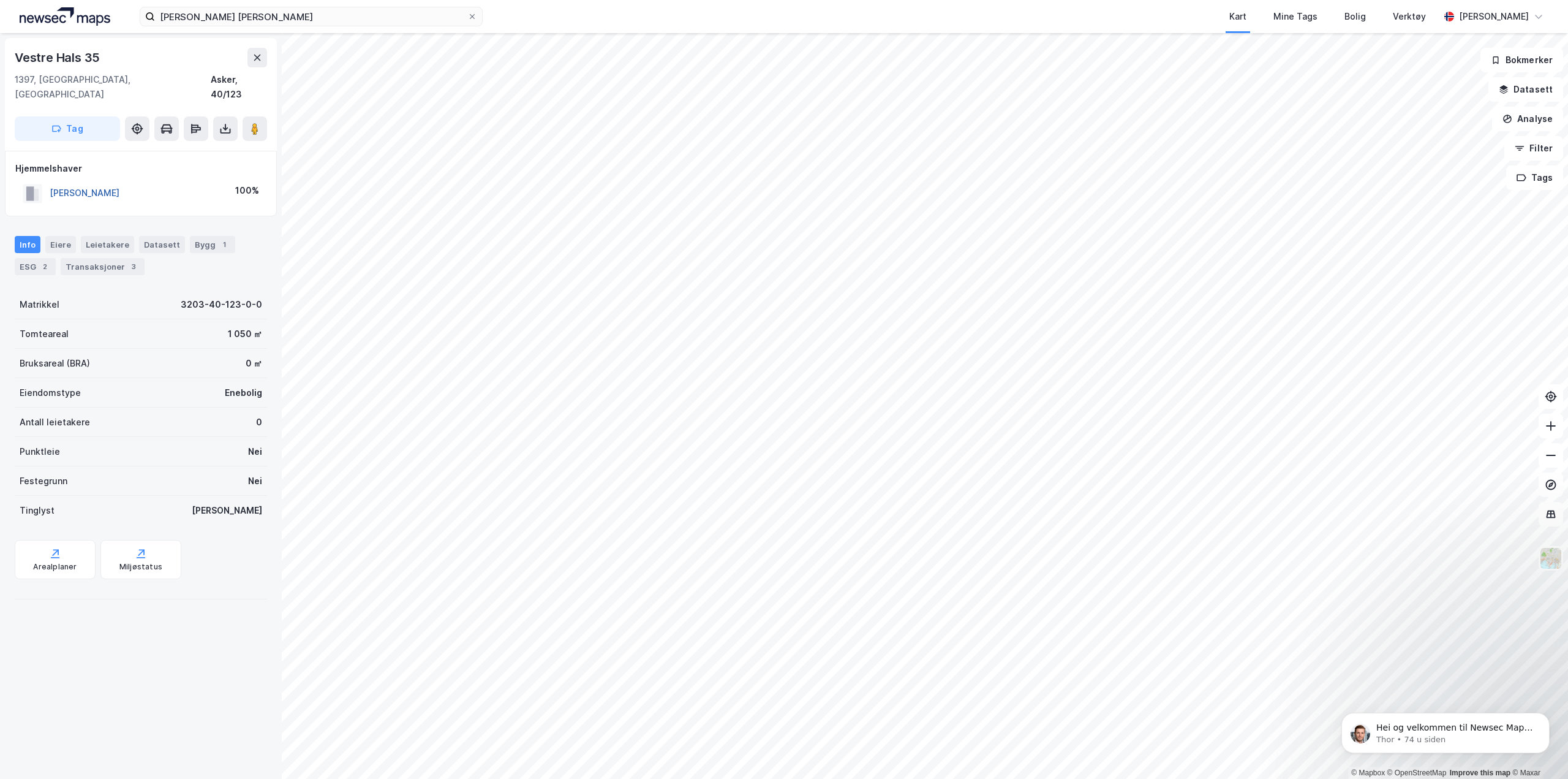
click at [0, 0] on button "[PERSON_NAME]" at bounding box center [0, 0] width 0 height 0
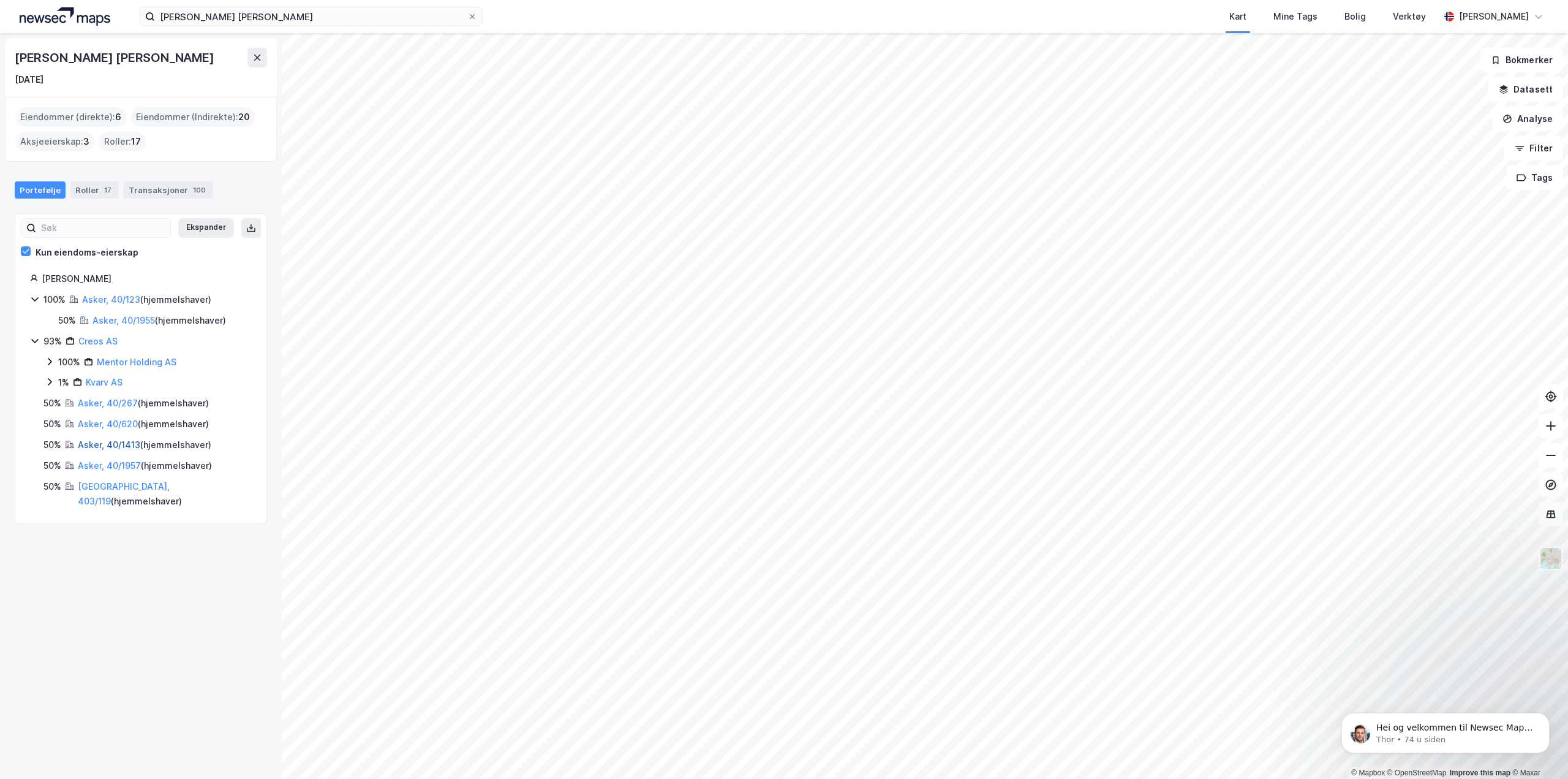
click at [116, 445] on link "Asker, 40/1413" at bounding box center [109, 445] width 62 height 11
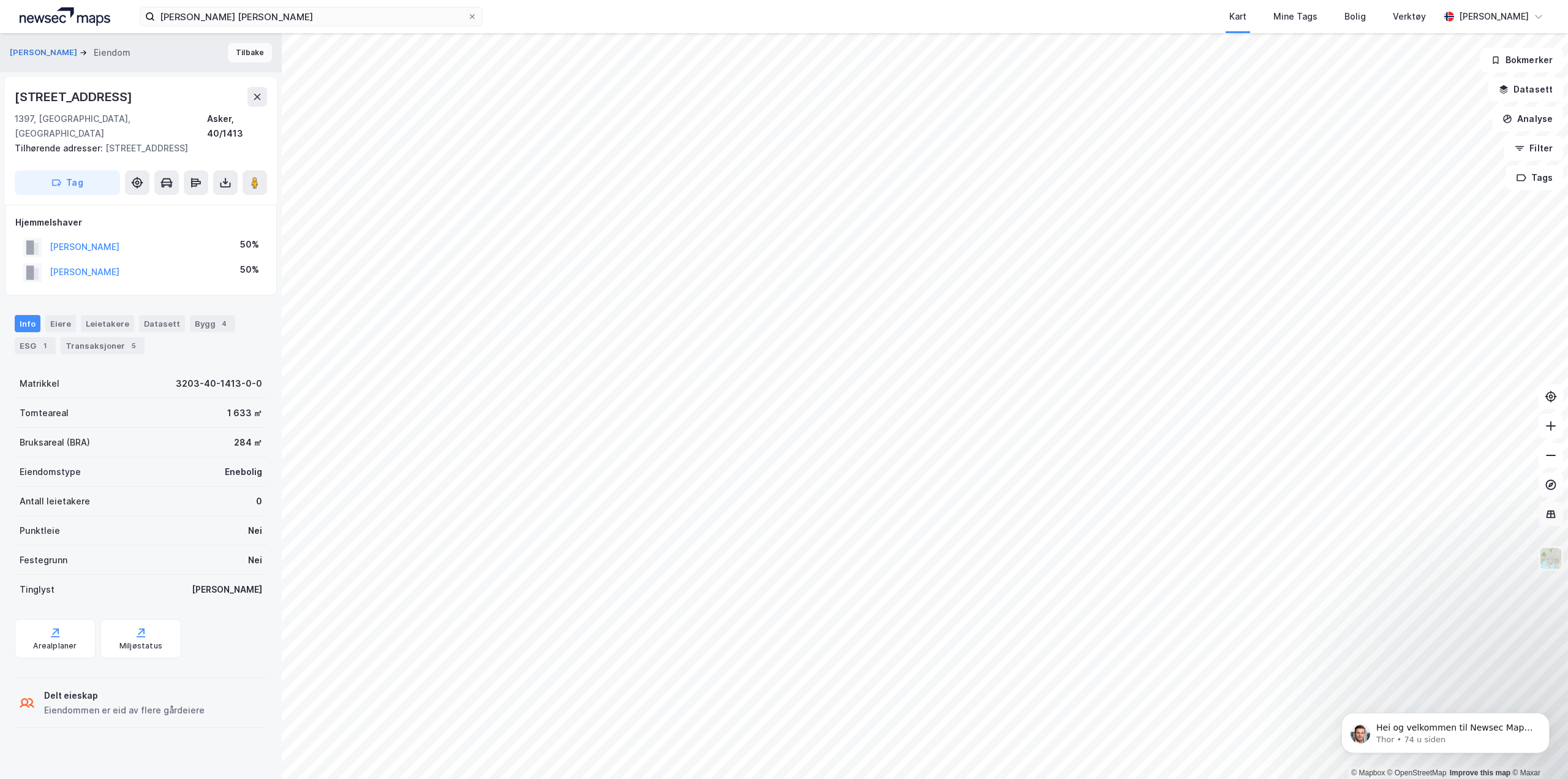
click at [239, 52] on button "Tilbake" at bounding box center [250, 52] width 44 height 20
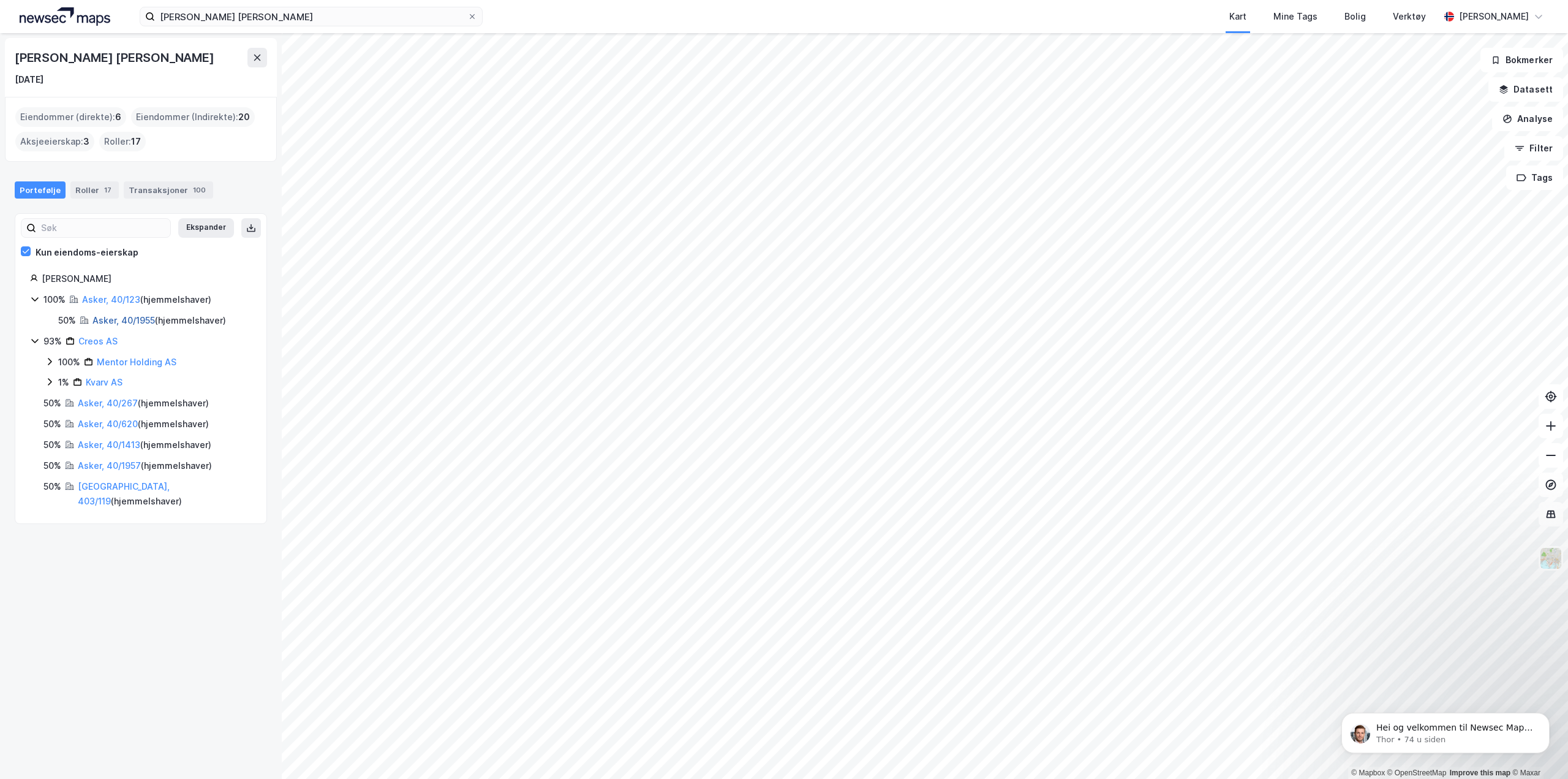
click at [130, 323] on link "Asker, 40/1955" at bounding box center [124, 320] width 62 height 11
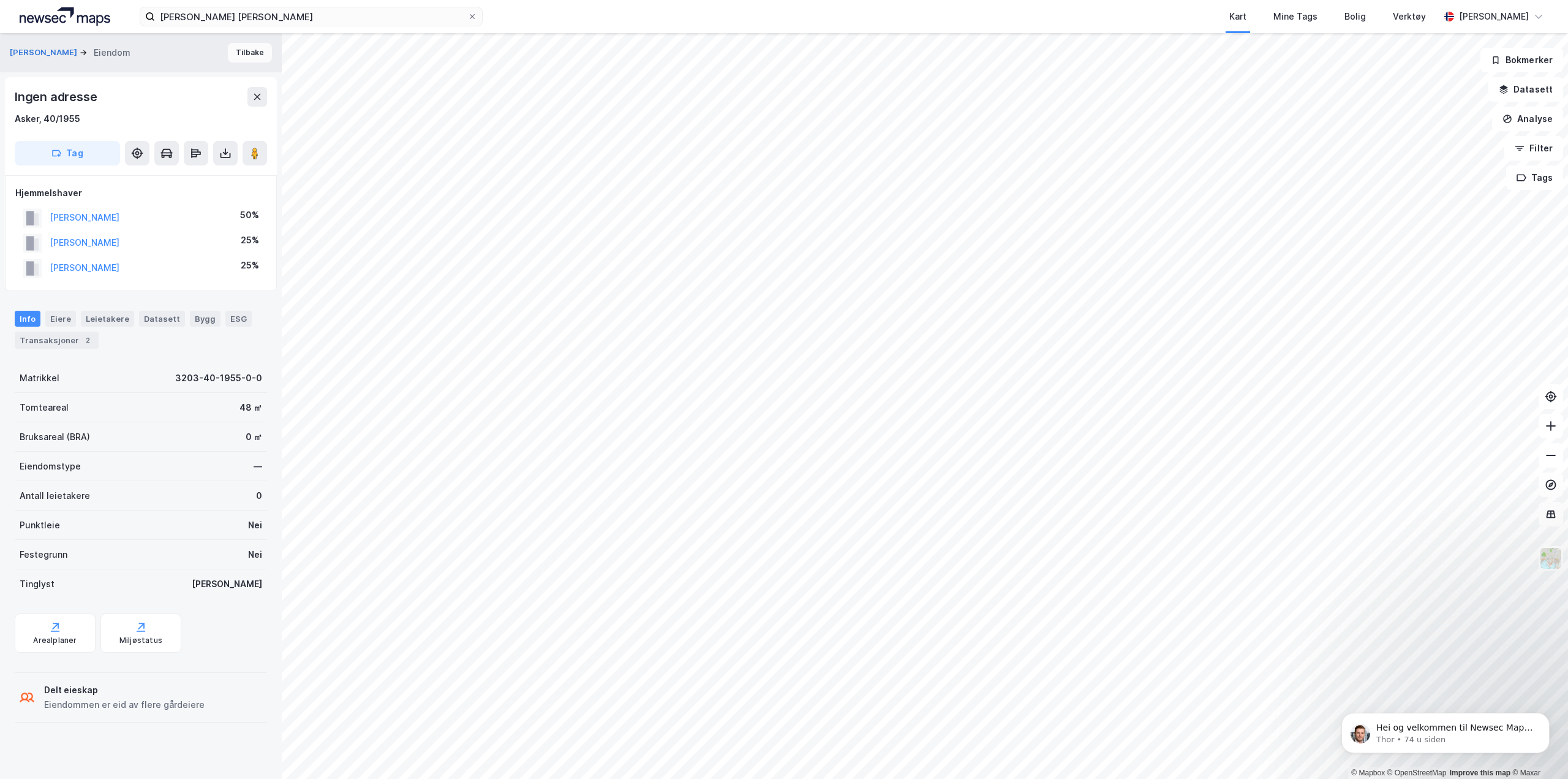
click at [229, 54] on button "Tilbake" at bounding box center [250, 52] width 44 height 20
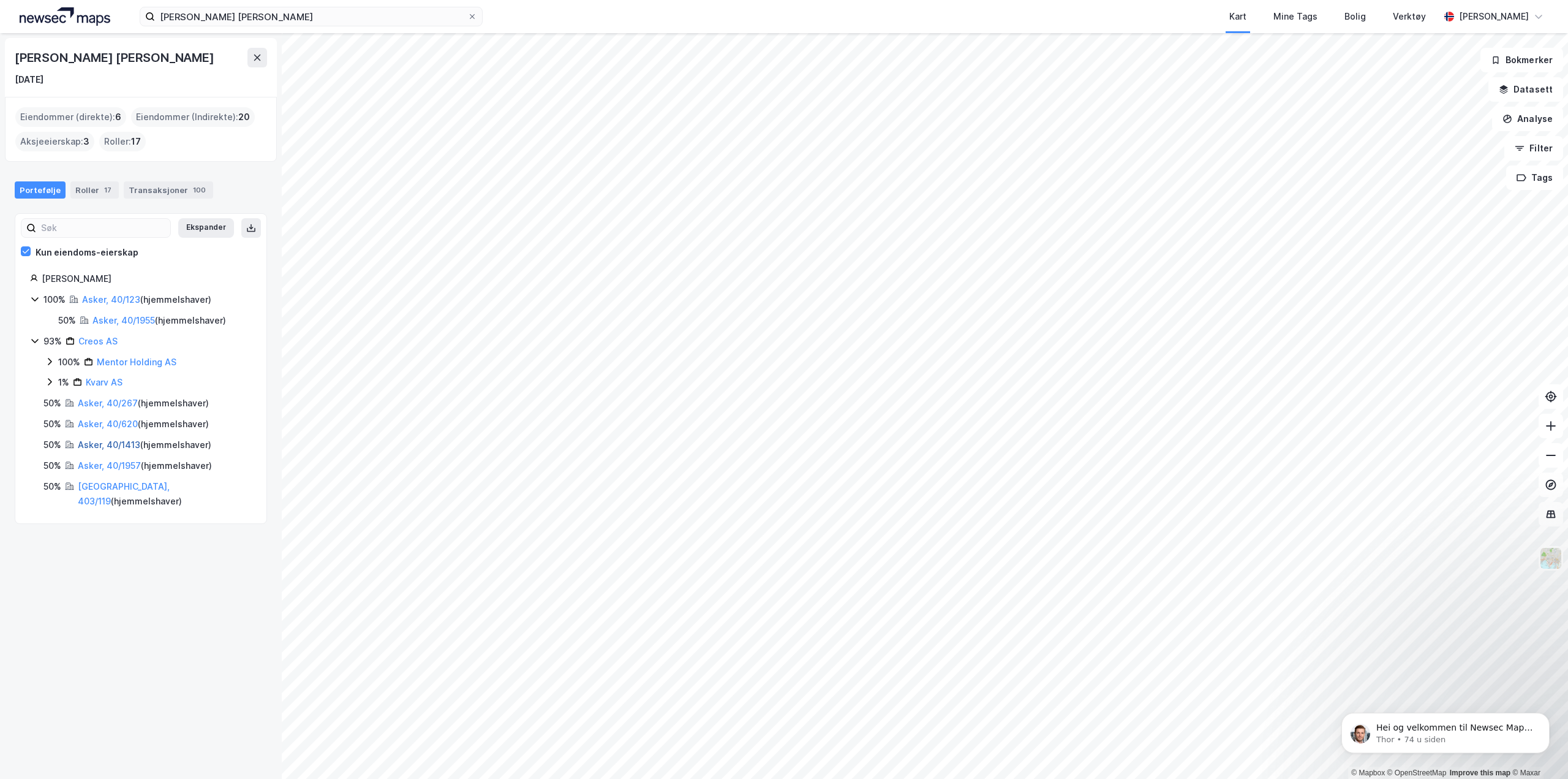
click at [119, 445] on link "Asker, 40/1413" at bounding box center [109, 445] width 62 height 11
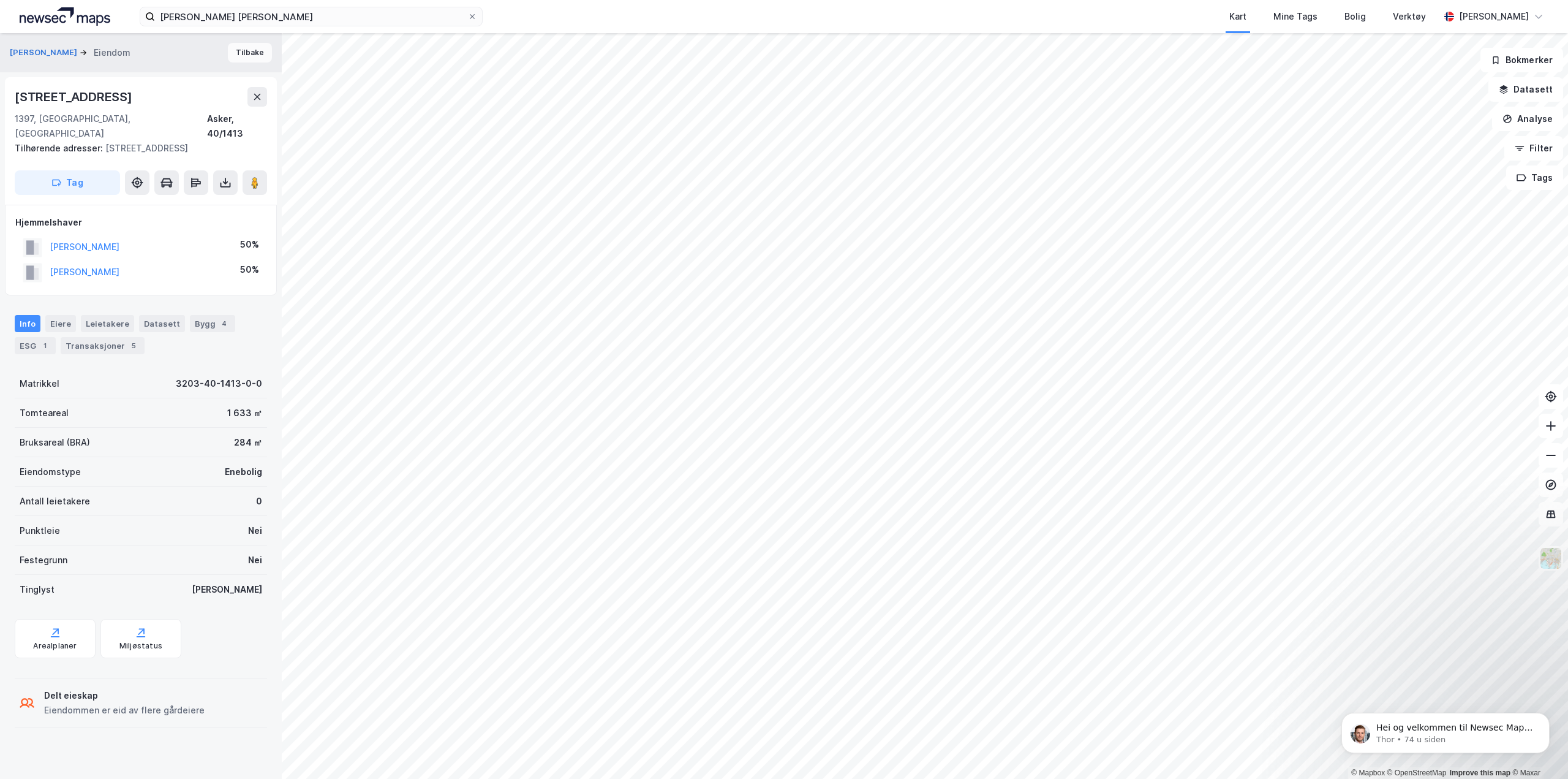
click at [242, 58] on button "Tilbake" at bounding box center [250, 52] width 44 height 20
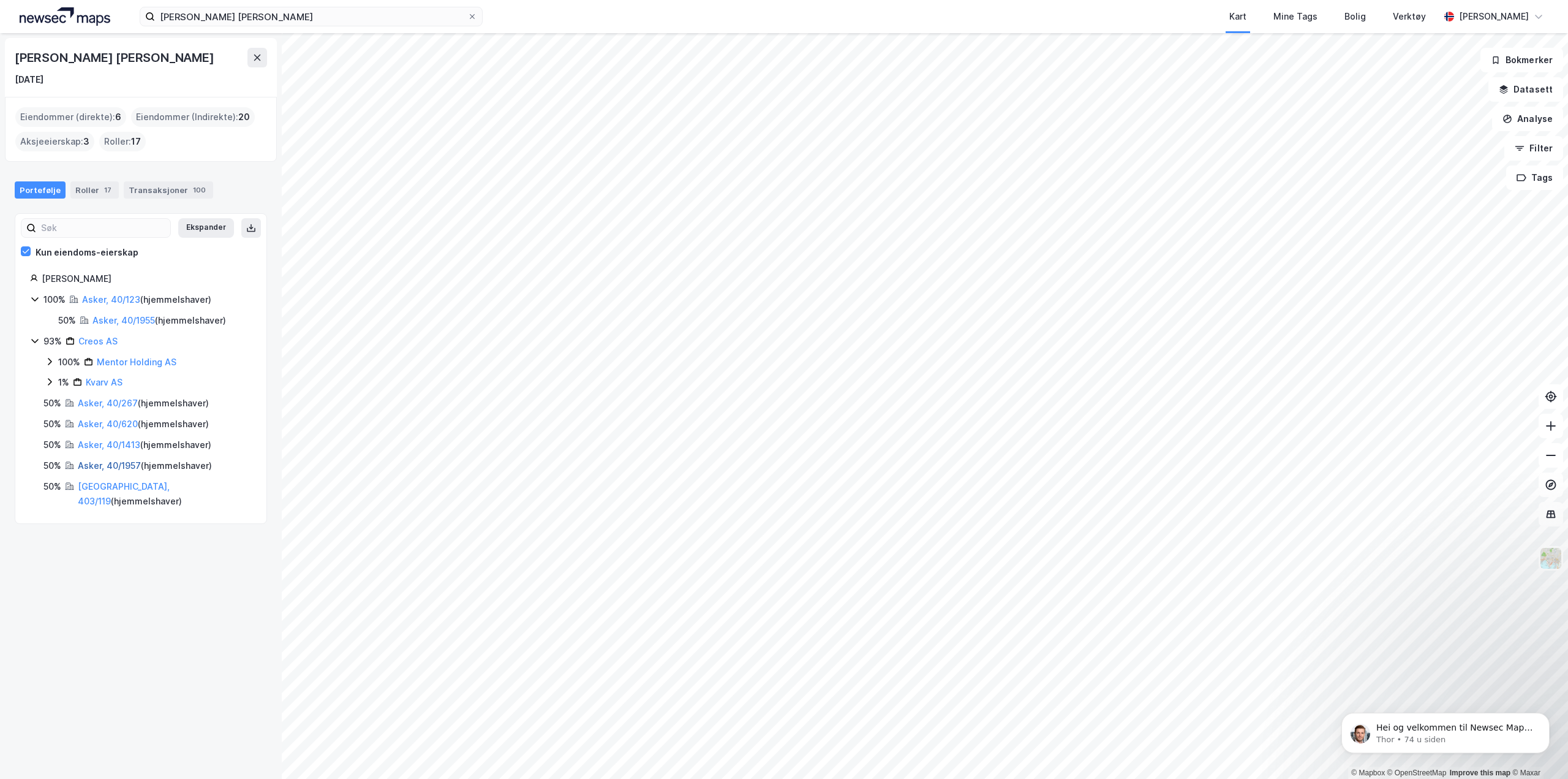
click at [109, 468] on link "Asker, 40/1957" at bounding box center [109, 465] width 63 height 11
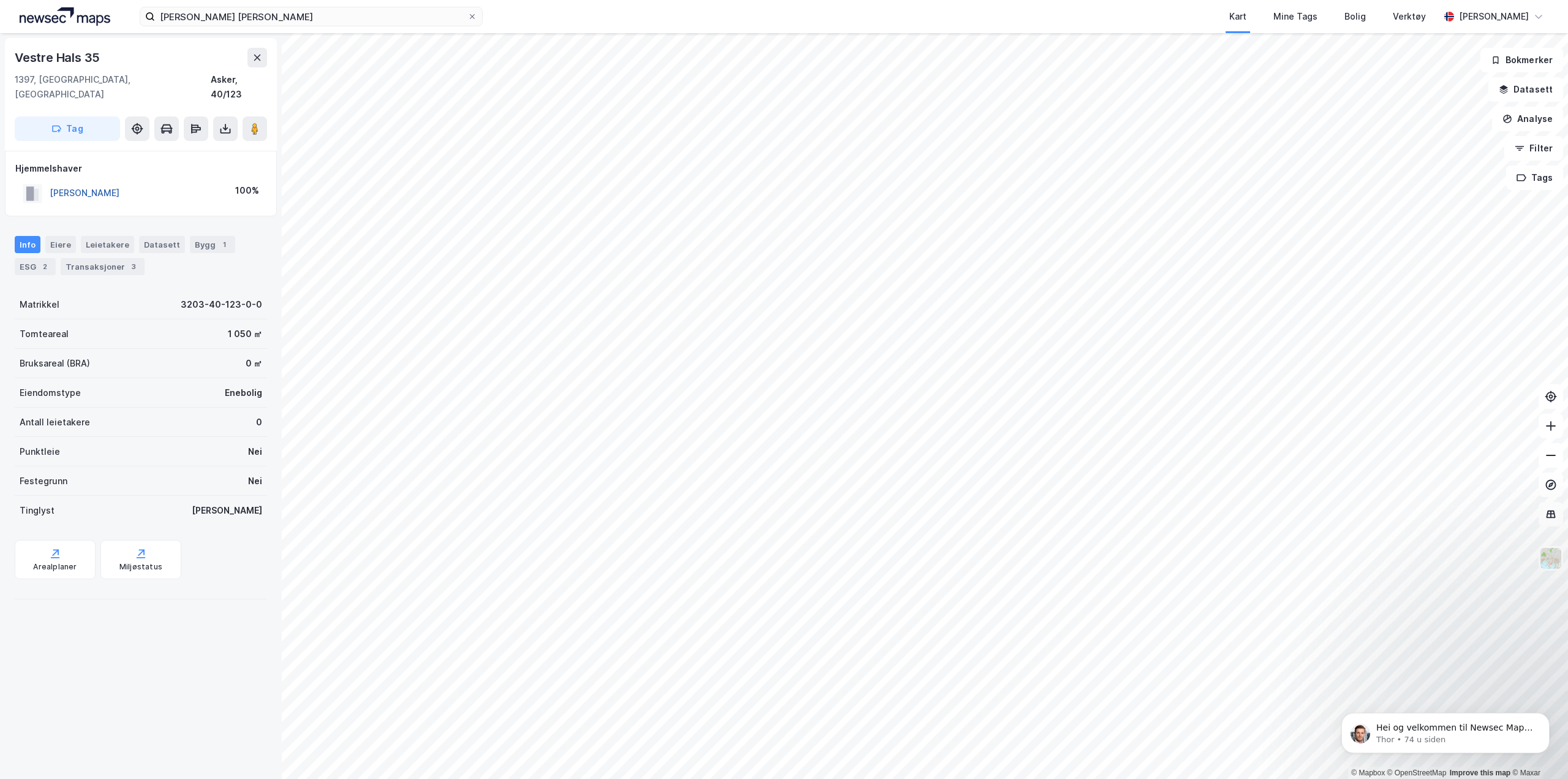
click at [0, 0] on button "[PERSON_NAME]" at bounding box center [0, 0] width 0 height 0
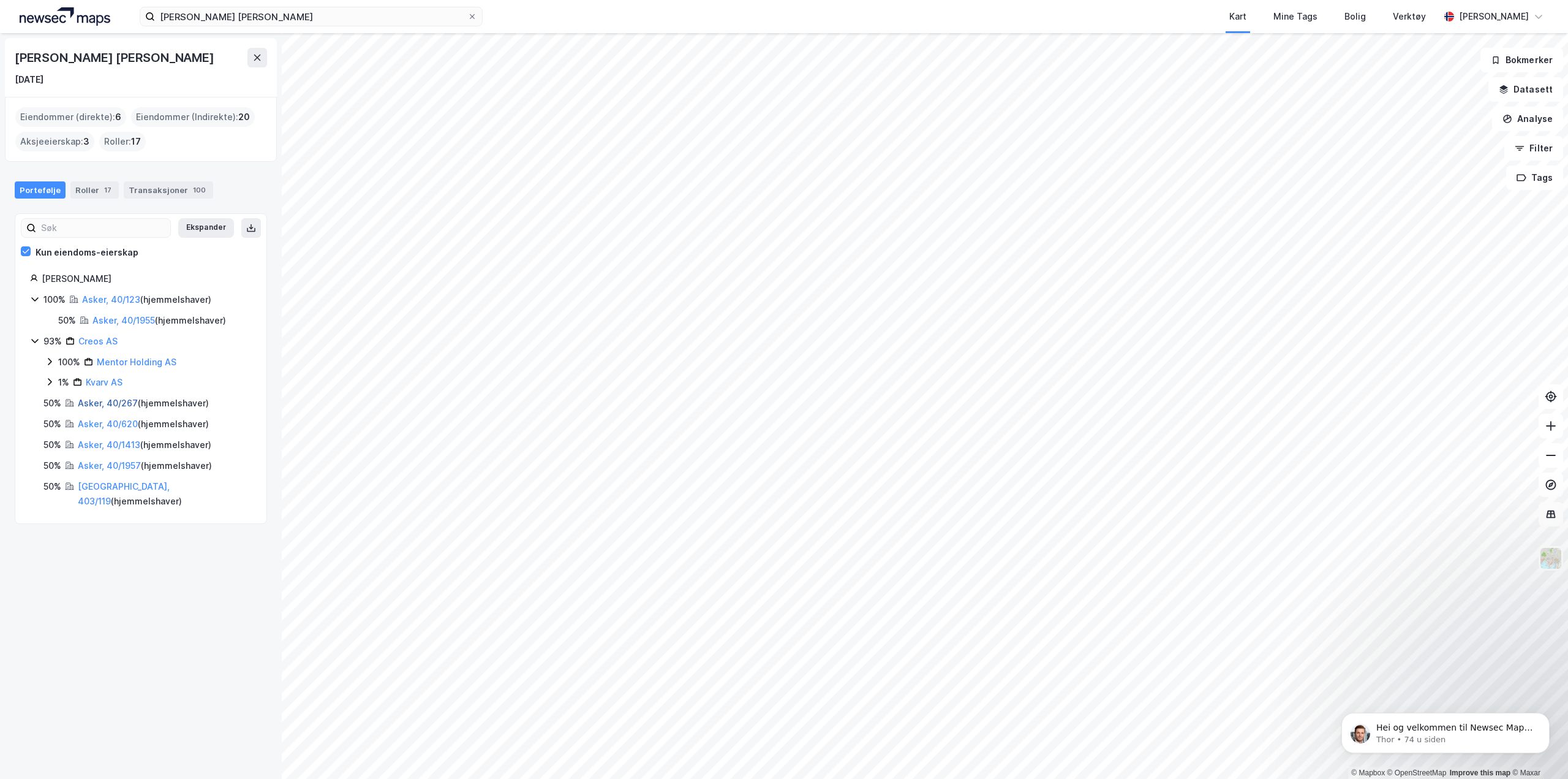
click at [103, 399] on link "Asker, 40/267" at bounding box center [108, 403] width 60 height 11
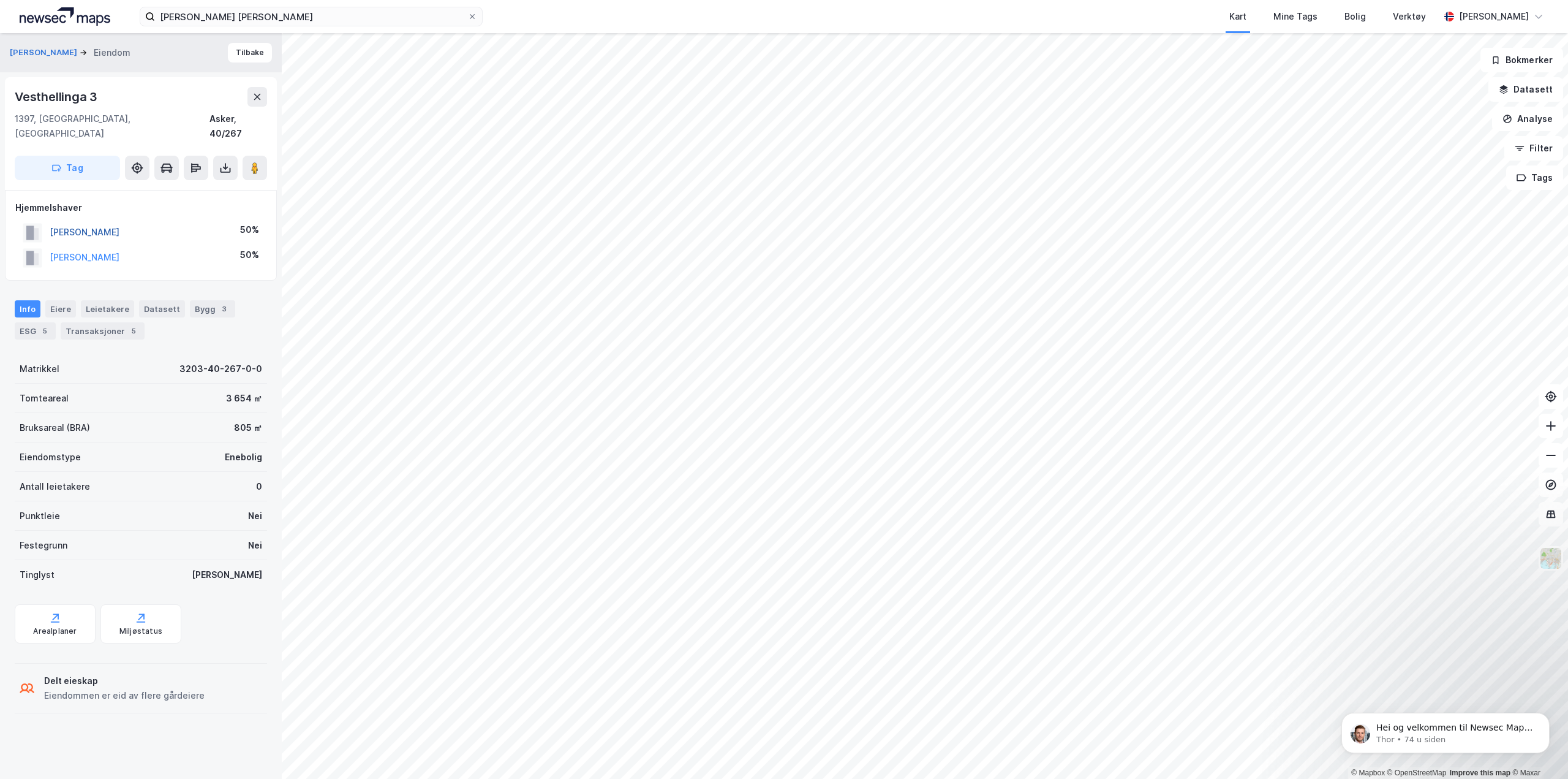
click at [0, 0] on button "[PERSON_NAME]" at bounding box center [0, 0] width 0 height 0
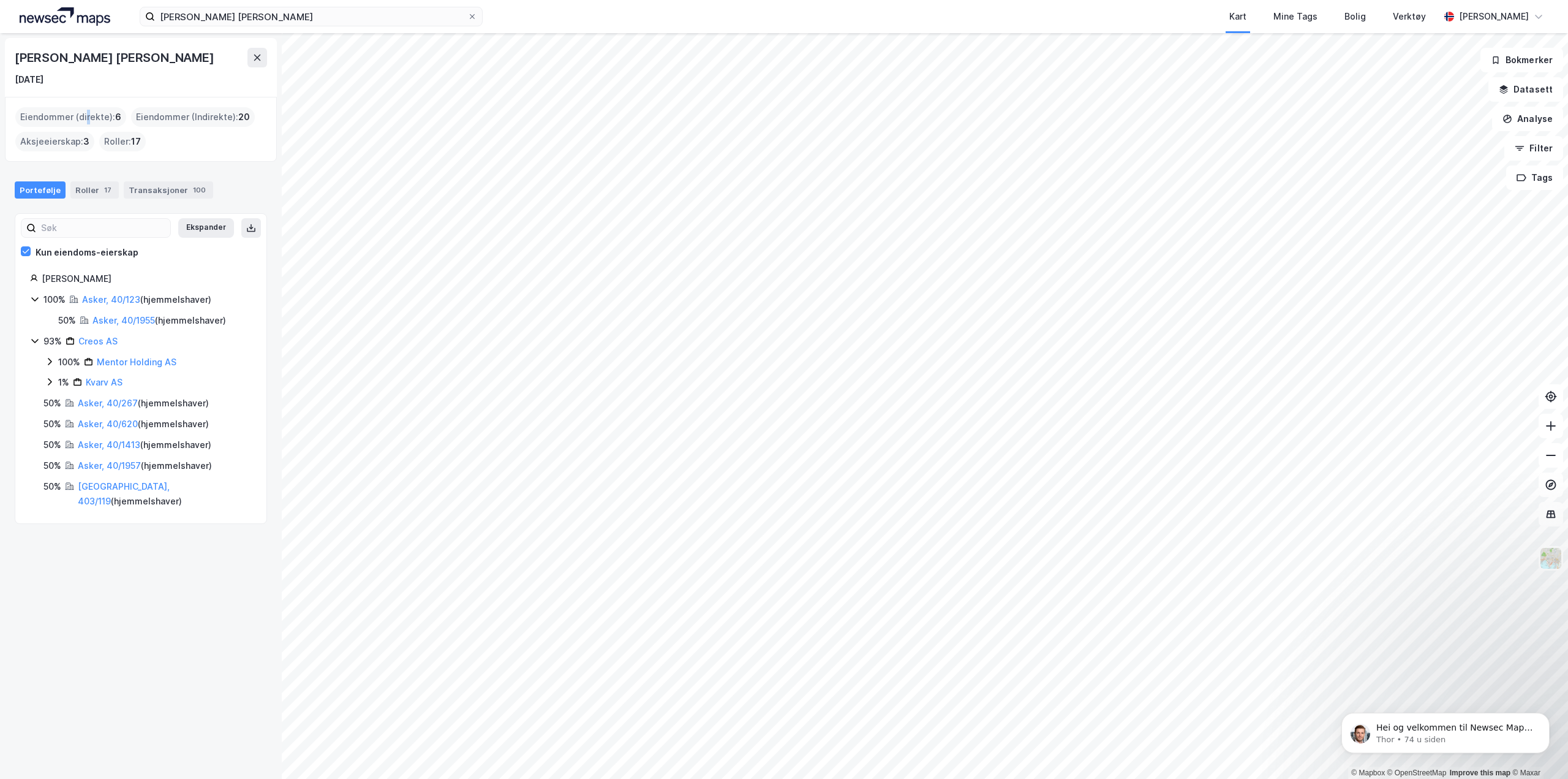
click at [87, 112] on div "Eiendommer (direkte) : 6" at bounding box center [70, 117] width 111 height 20
click at [116, 116] on span "6" at bounding box center [118, 116] width 6 height 15
click at [119, 116] on span "6" at bounding box center [118, 116] width 6 height 15
click at [13, 279] on div "[PERSON_NAME] [PERSON_NAME] [DATE] Eiendommer (direkte) : 6 Eiendommer (Indirek…" at bounding box center [140, 406] width 282 height 746
click at [4, 272] on div "[PERSON_NAME] [PERSON_NAME] [DATE] Eiendommer (direkte) : 6 Eiendommer (Indirek…" at bounding box center [140, 406] width 282 height 746
